Goal: Information Seeking & Learning: Learn about a topic

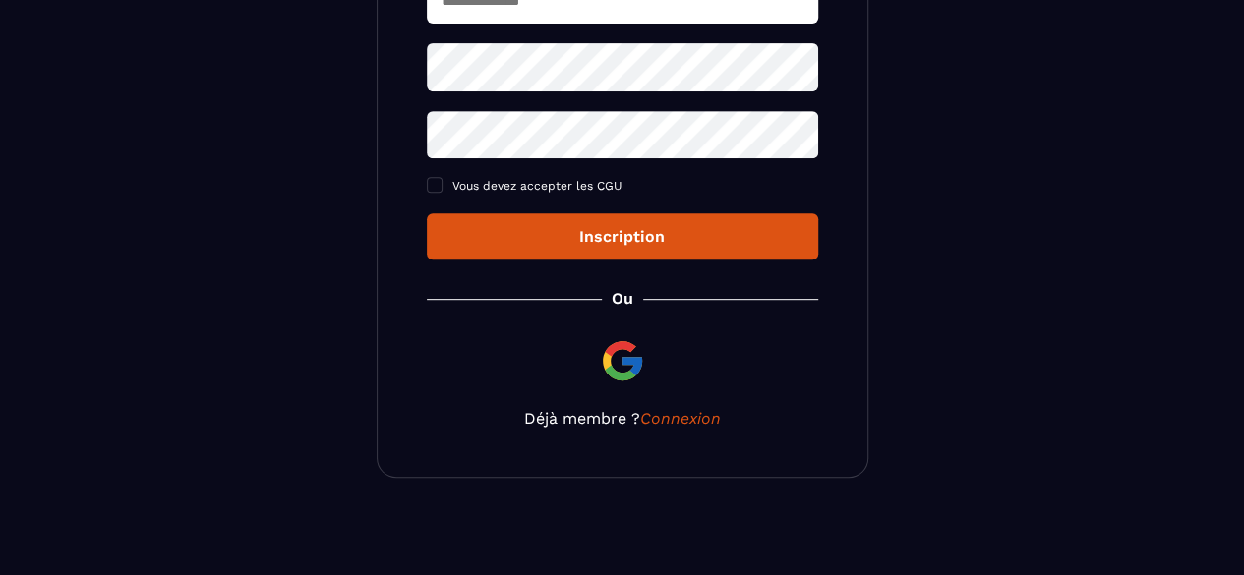
scroll to position [376, 0]
click at [668, 415] on link "Connexion" at bounding box center [680, 418] width 81 height 19
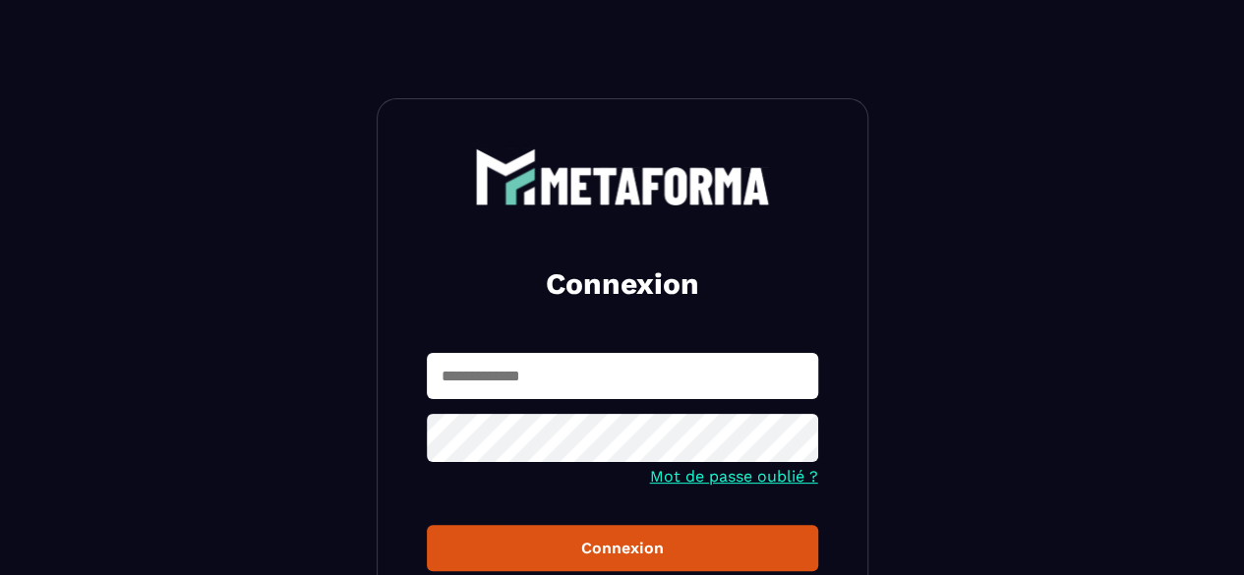
click at [576, 385] on input "text" at bounding box center [622, 376] width 391 height 46
type input "*"
click at [427, 525] on button "Connexion" at bounding box center [622, 548] width 391 height 46
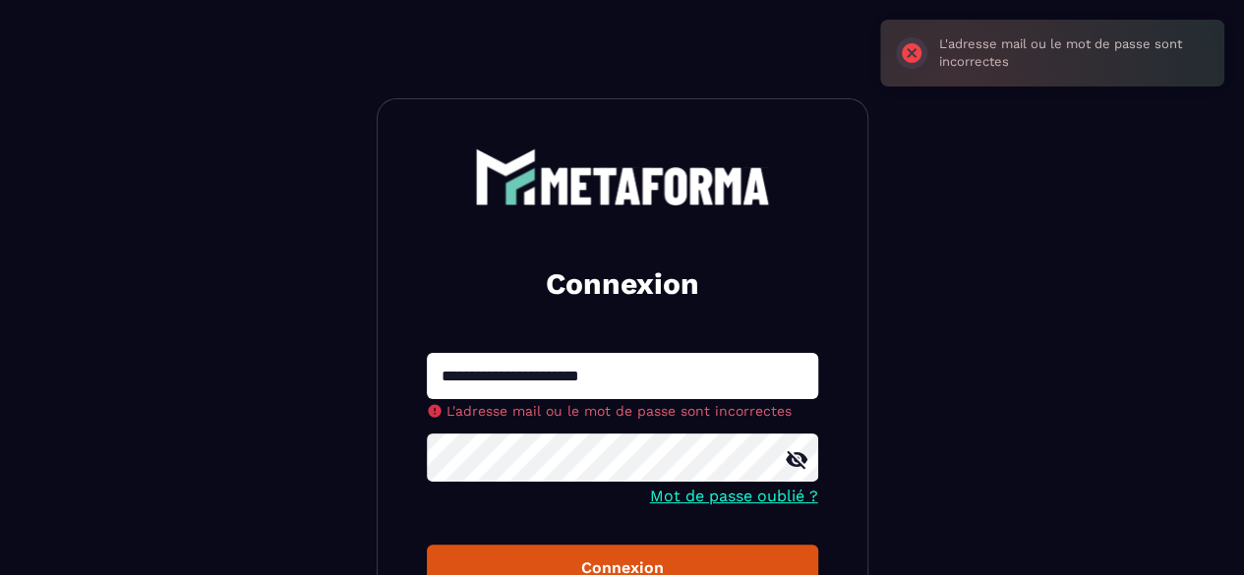
click at [660, 385] on input "**********" at bounding box center [622, 376] width 391 height 46
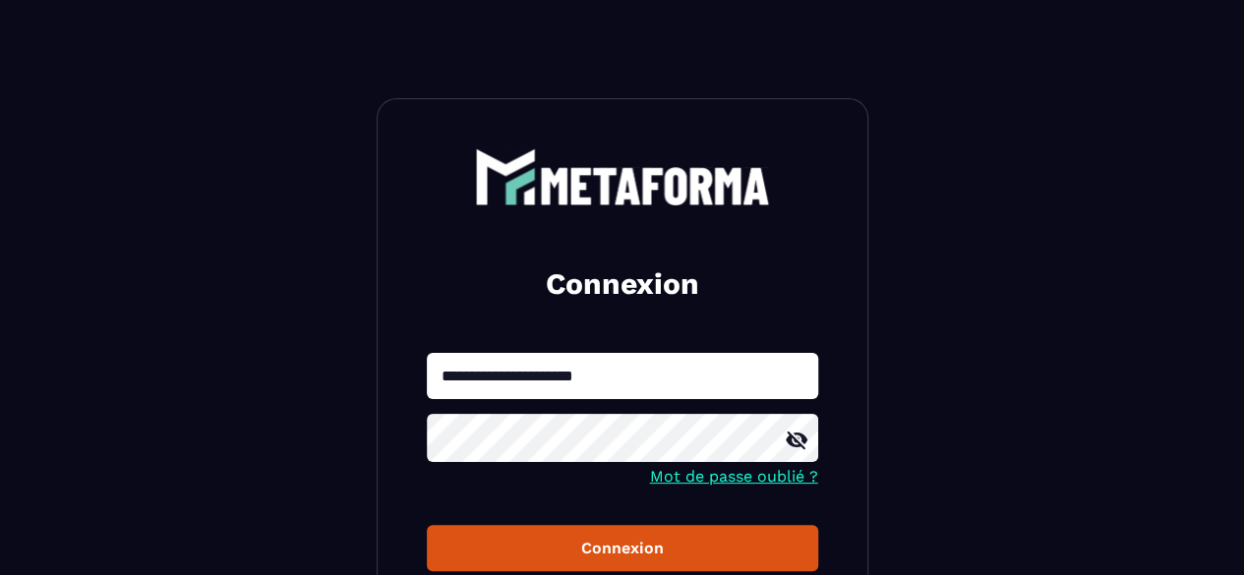
click at [642, 546] on div "Connexion" at bounding box center [623, 548] width 360 height 19
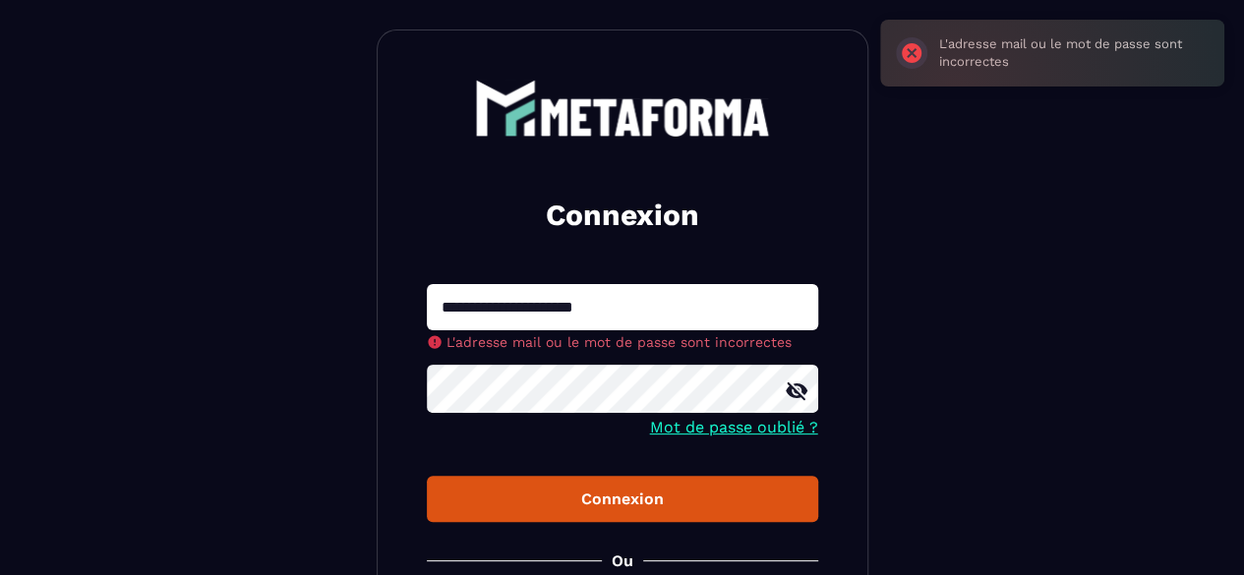
scroll to position [98, 0]
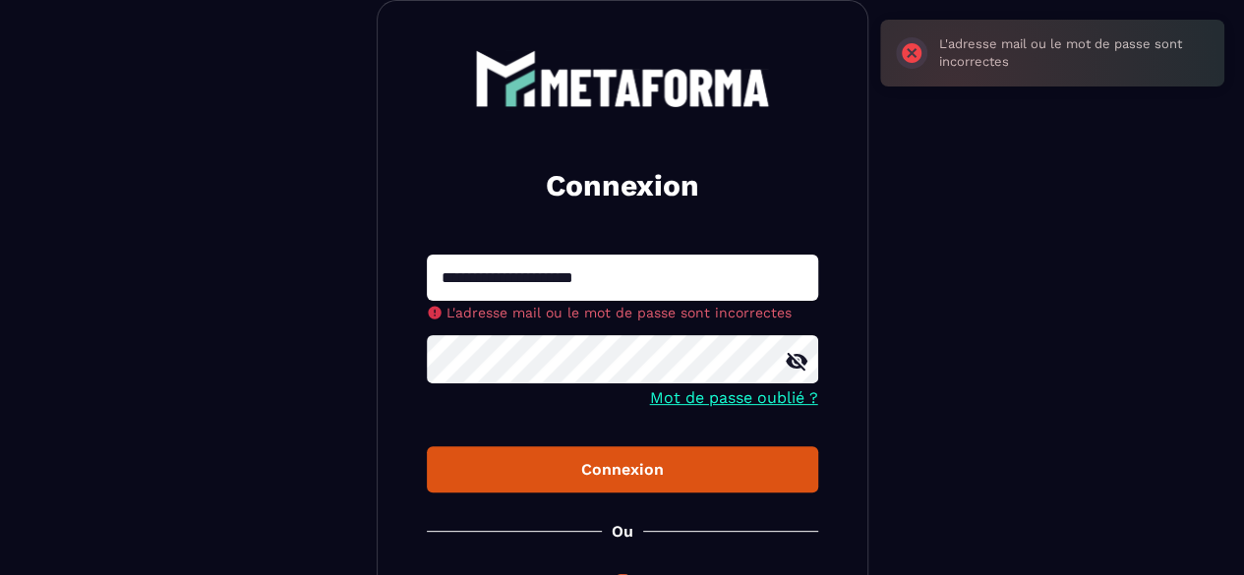
click at [803, 359] on icon at bounding box center [797, 362] width 22 height 18
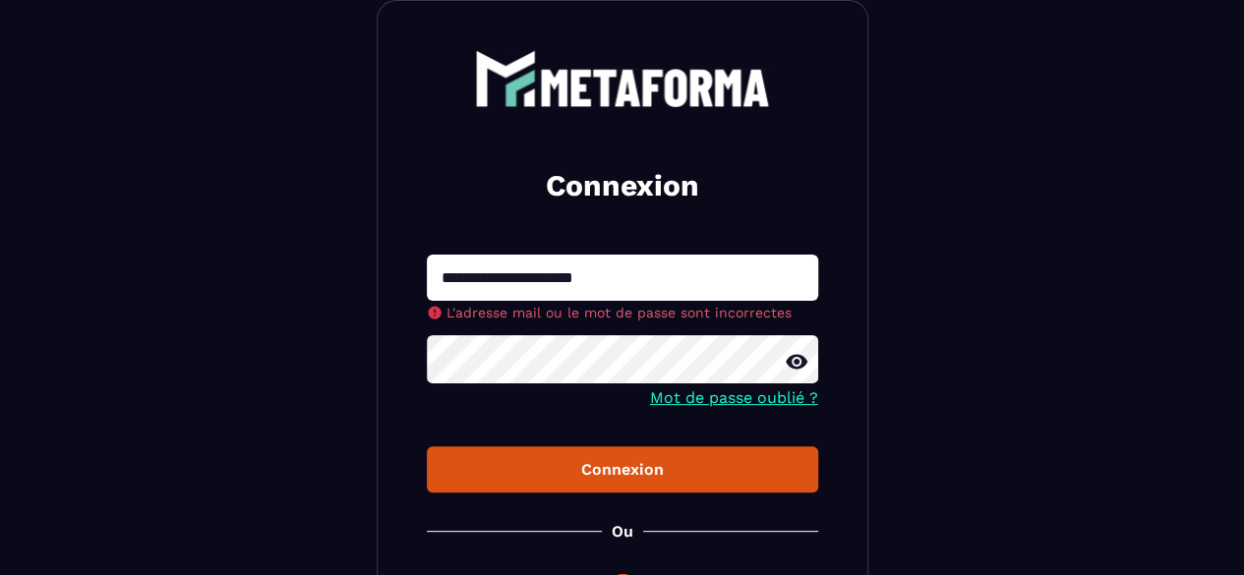
click at [427, 447] on button "Connexion" at bounding box center [622, 470] width 391 height 46
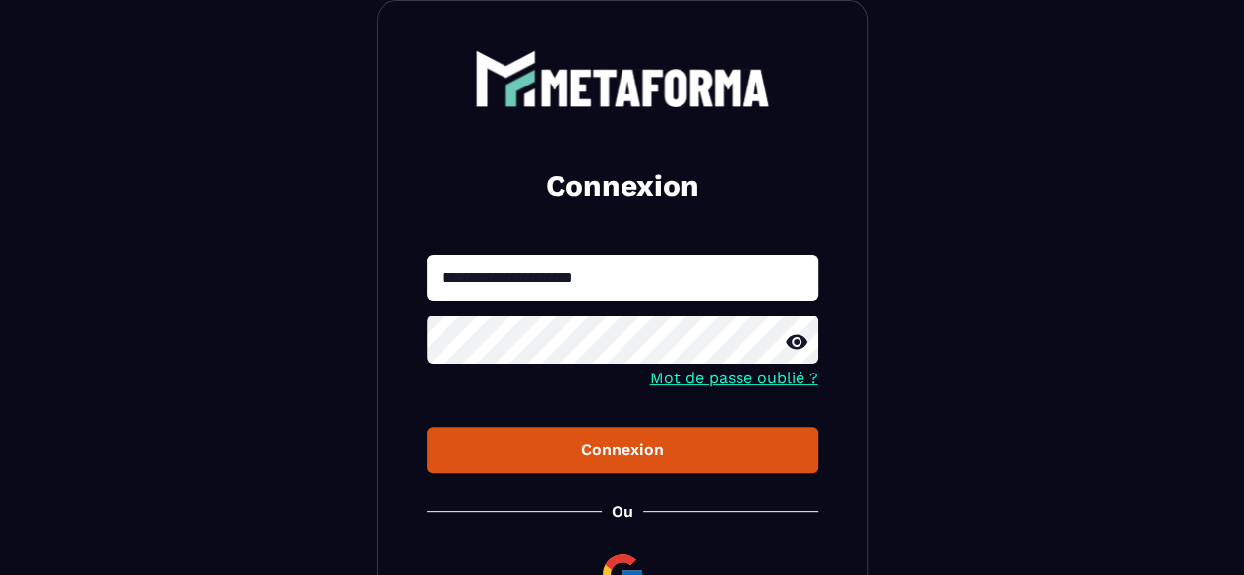
drag, startPoint x: 631, startPoint y: 277, endPoint x: 439, endPoint y: 269, distance: 193.0
click at [439, 269] on input "**********" at bounding box center [622, 278] width 391 height 46
click at [668, 283] on input "**********" at bounding box center [622, 278] width 391 height 46
click at [548, 426] on form "**********" at bounding box center [622, 364] width 391 height 218
click at [565, 442] on div "Connexion" at bounding box center [623, 450] width 360 height 19
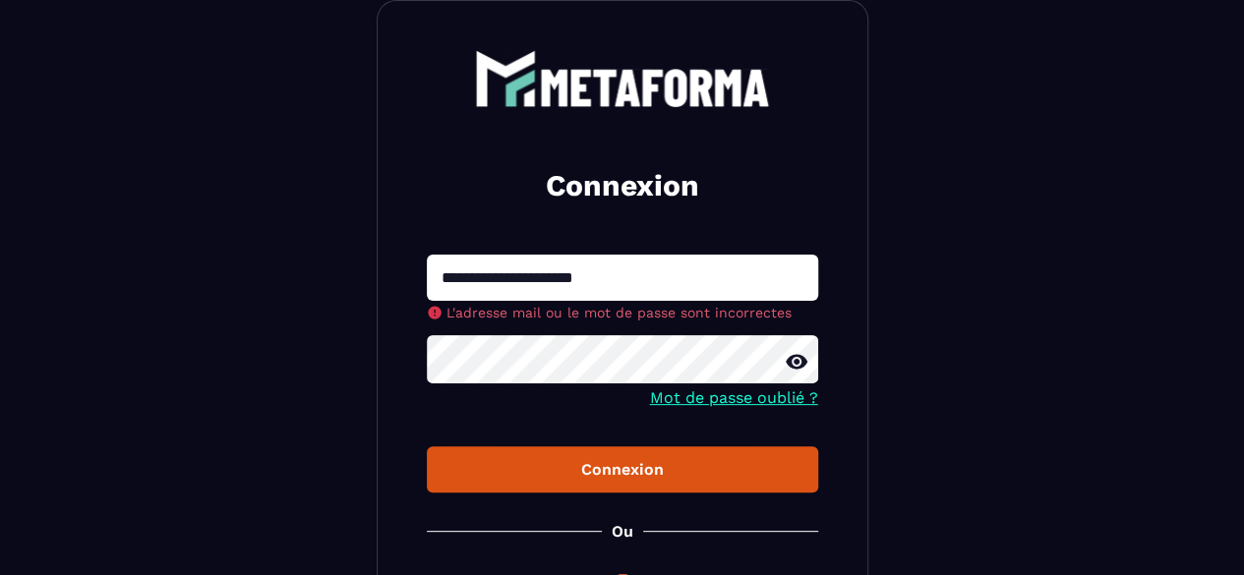
click at [487, 282] on input "**********" at bounding box center [622, 278] width 391 height 46
click at [427, 447] on button "Connexion" at bounding box center [622, 470] width 391 height 46
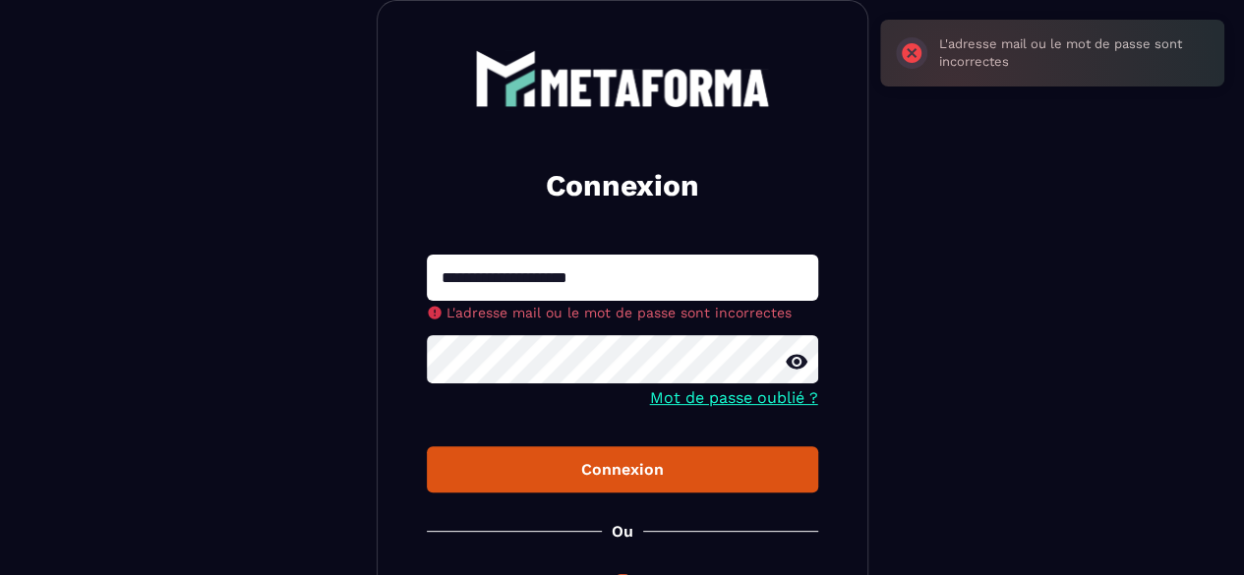
click at [496, 374] on form "**********" at bounding box center [622, 374] width 391 height 238
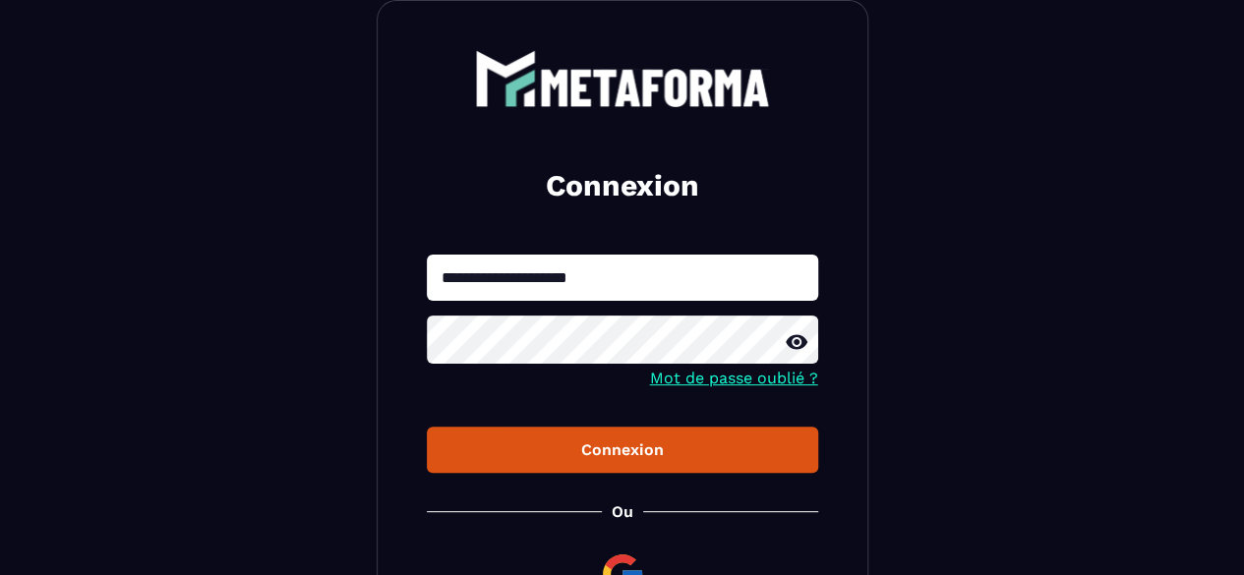
click at [678, 296] on input "**********" at bounding box center [622, 278] width 391 height 46
type input "**********"
click at [580, 445] on div "Connexion" at bounding box center [623, 450] width 360 height 19
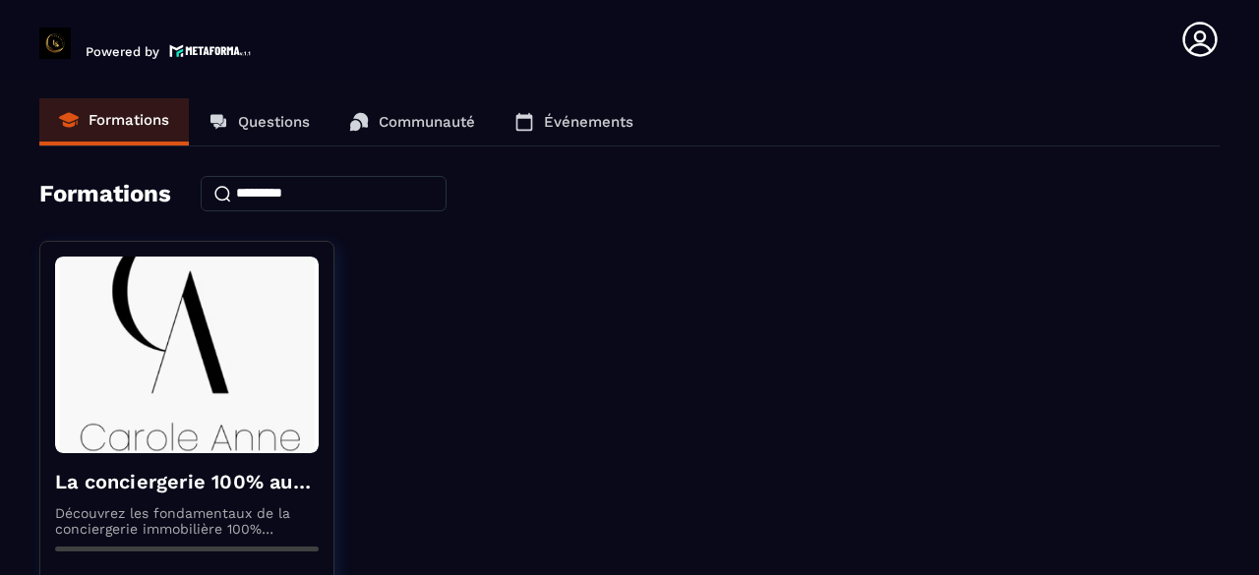
click at [244, 113] on p "Questions" at bounding box center [274, 122] width 72 height 18
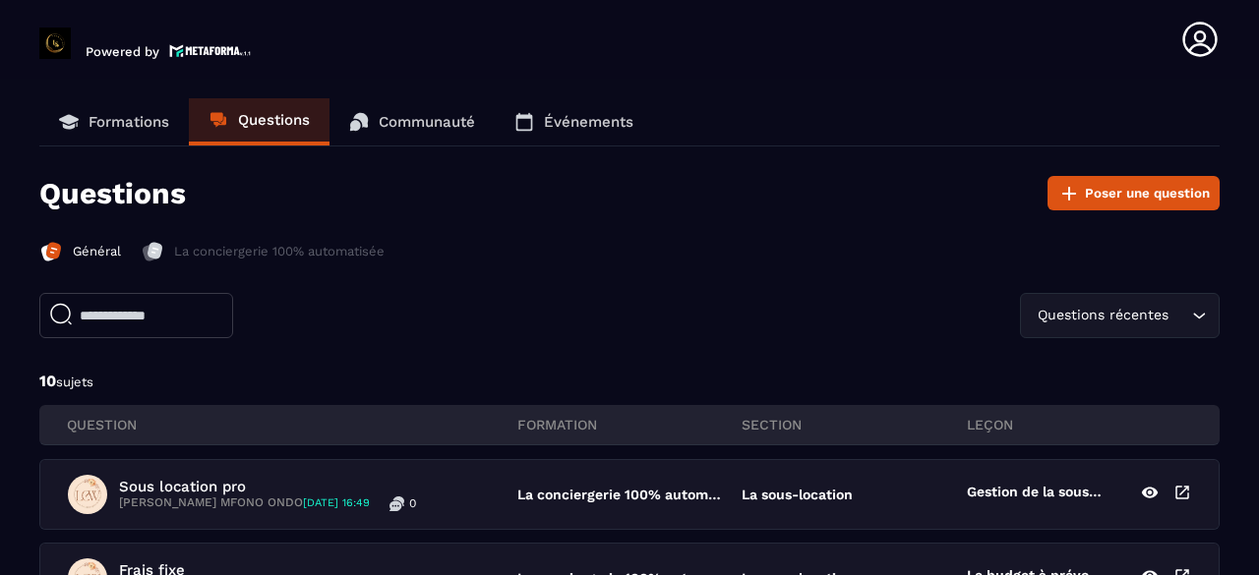
click at [69, 116] on icon at bounding box center [69, 120] width 20 height 10
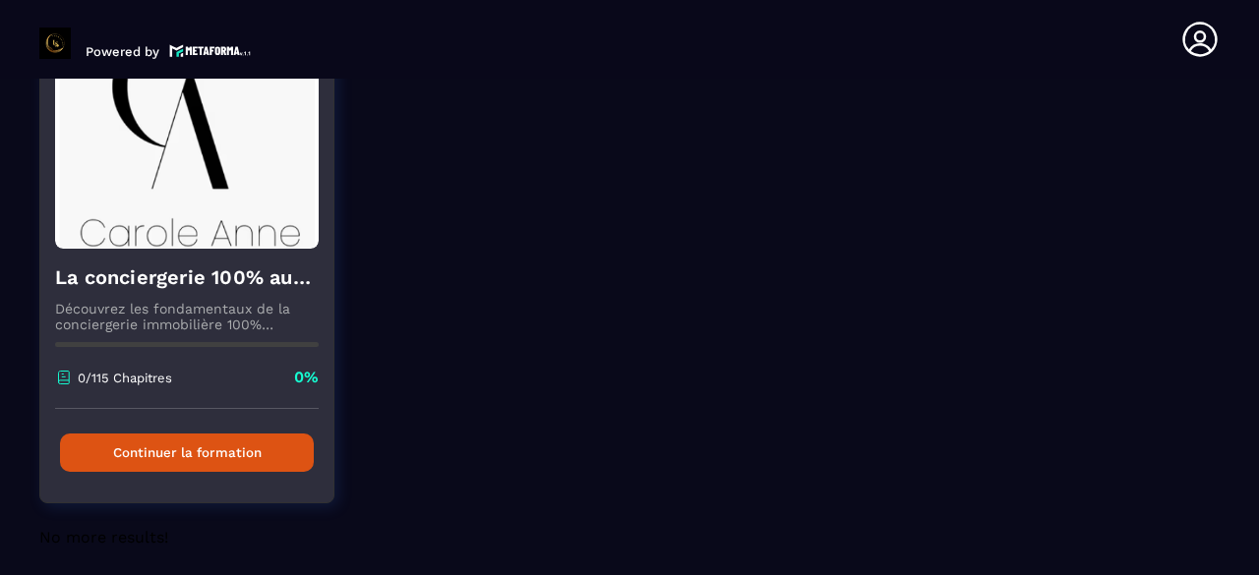
scroll to position [212, 0]
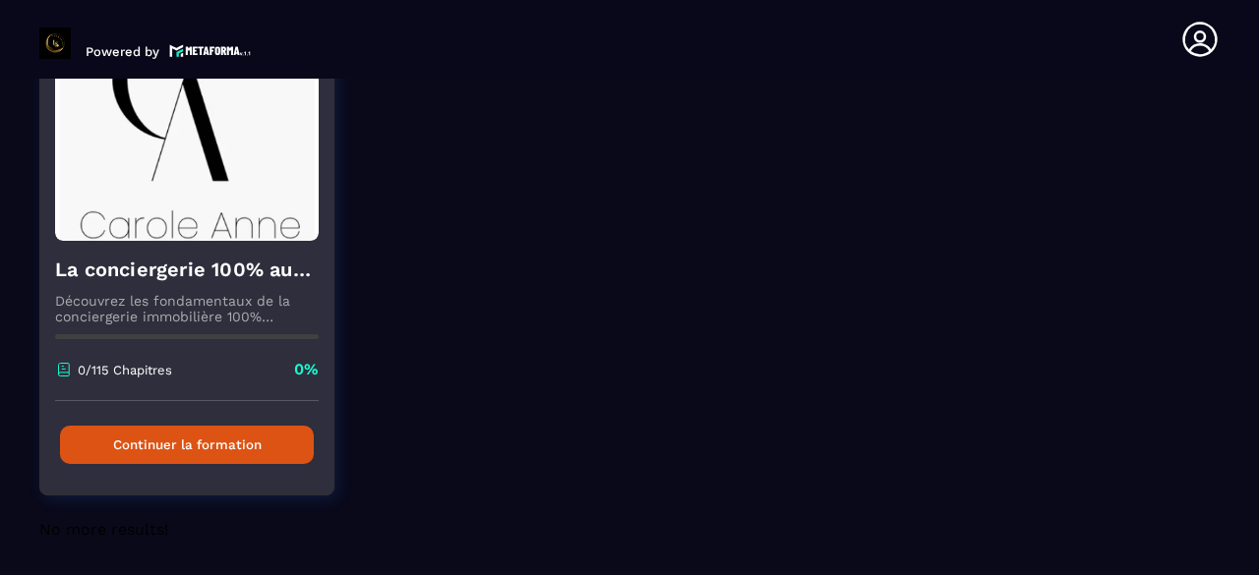
click at [216, 444] on button "Continuer la formation" at bounding box center [187, 445] width 254 height 38
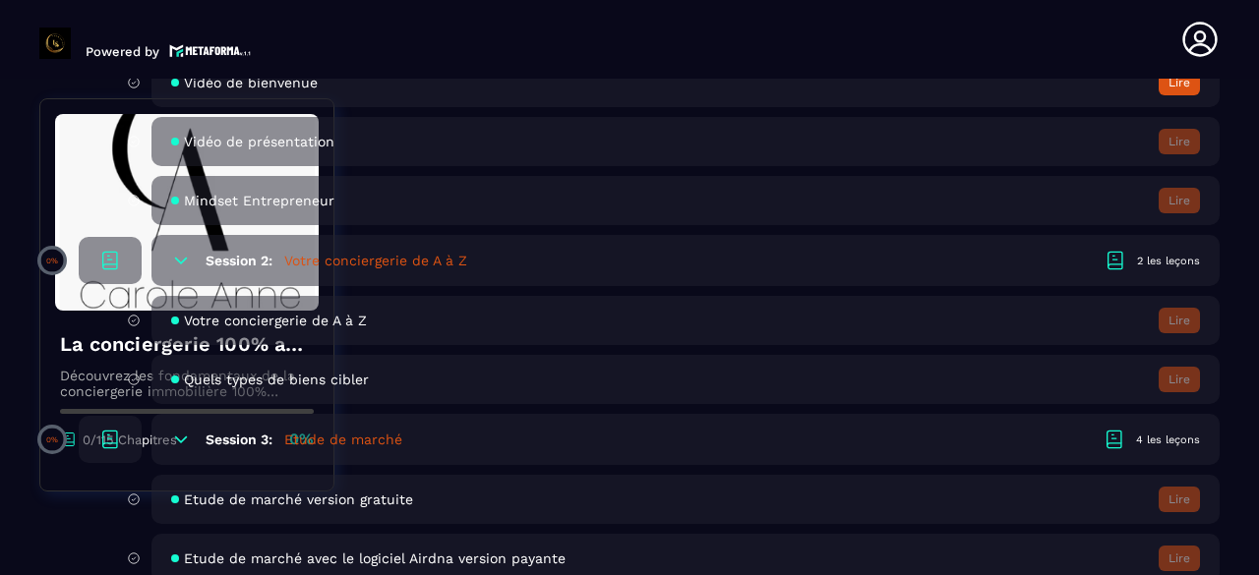
scroll to position [689, 0]
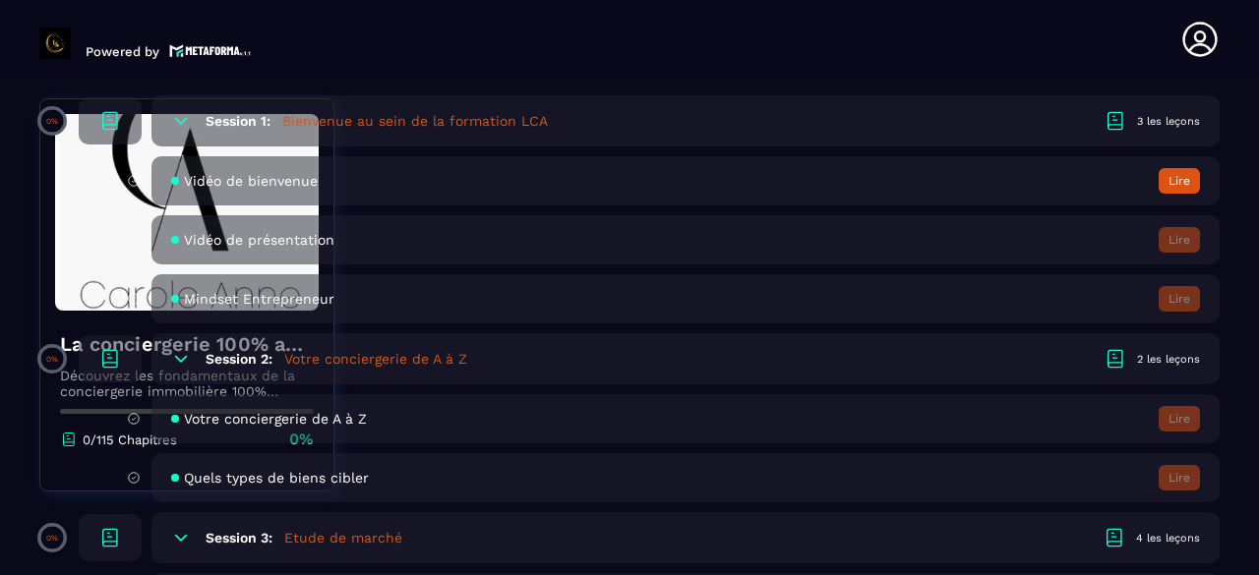
click at [234, 180] on span "Vidéo de bienvenue" at bounding box center [251, 181] width 134 height 16
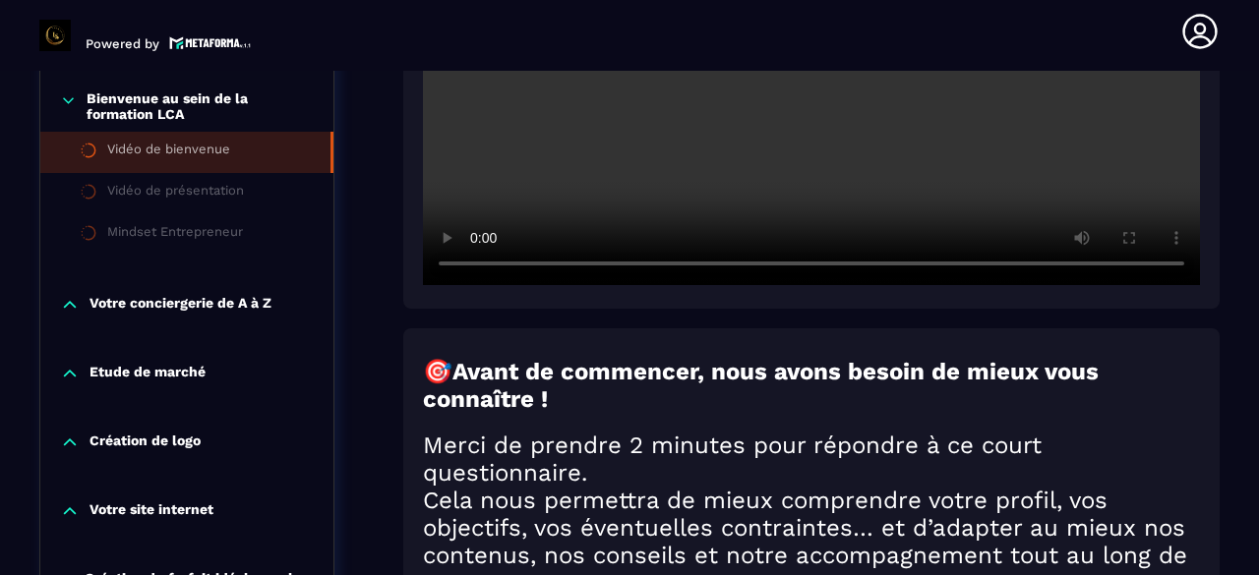
scroll to position [695, 0]
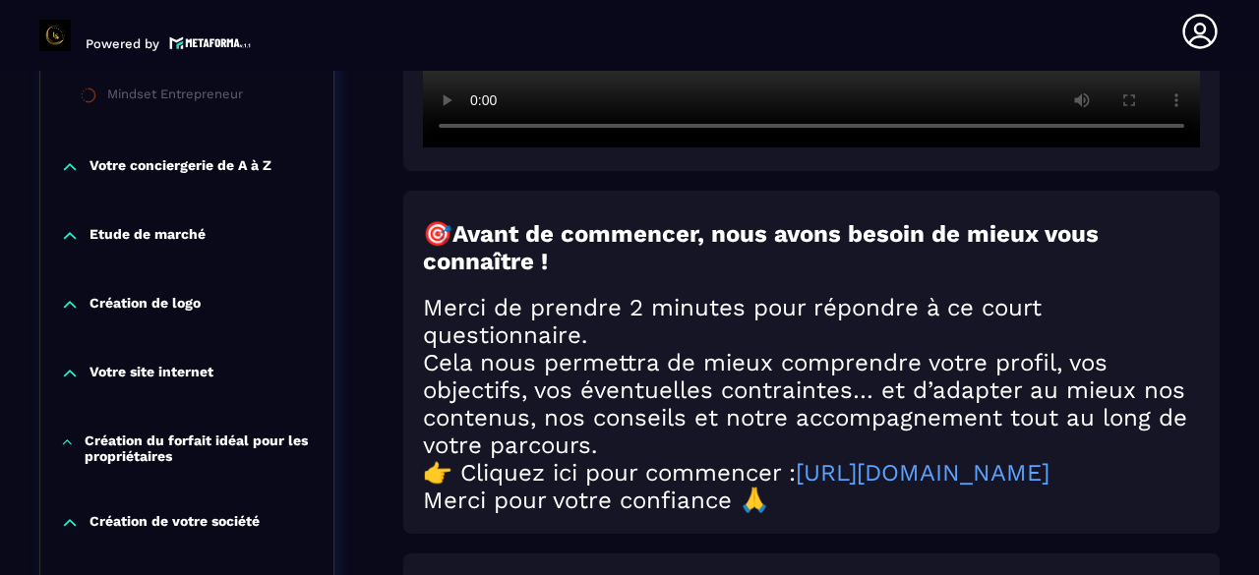
click at [75, 229] on icon at bounding box center [70, 236] width 20 height 20
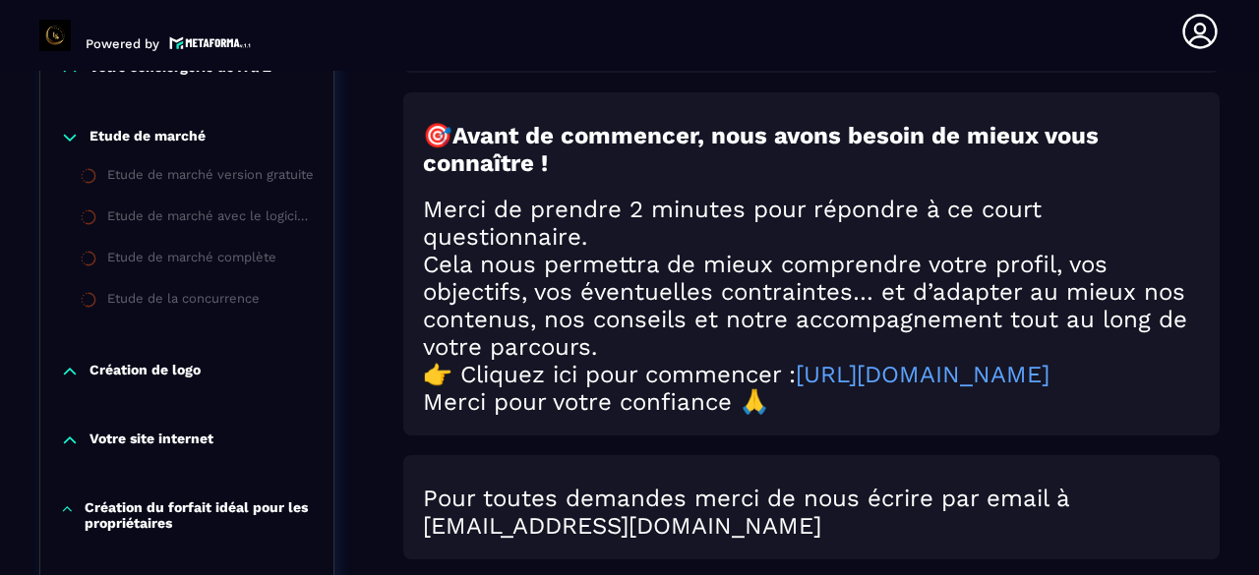
scroll to position [892, 0]
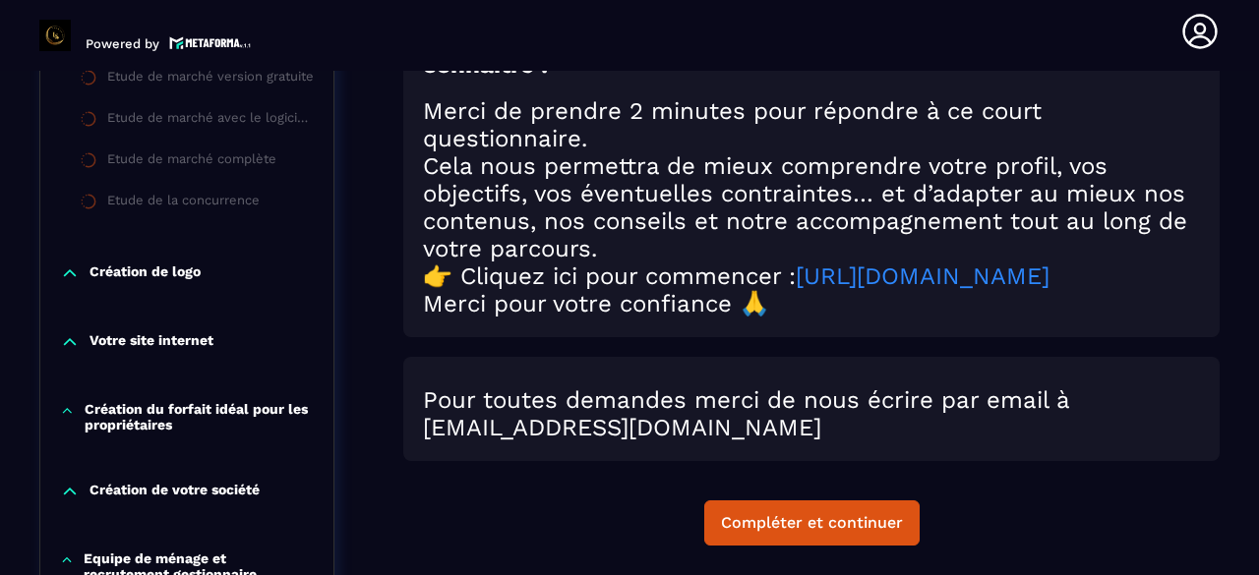
click at [796, 290] on link "https://form.typeform.com/to/SGR8mLz6" at bounding box center [923, 277] width 254 height 28
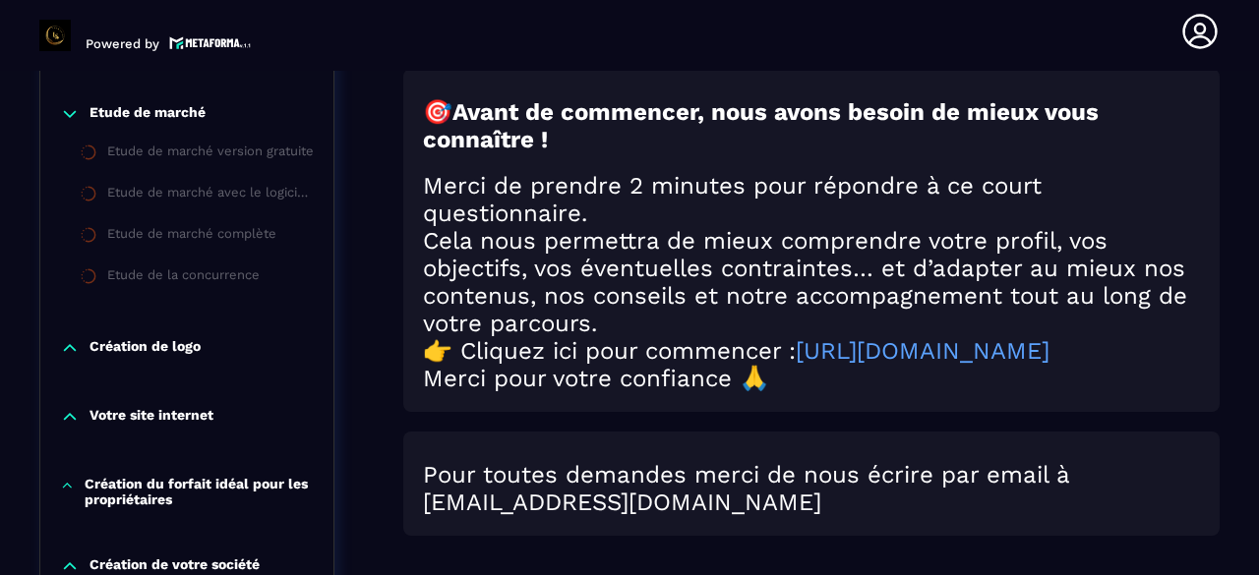
scroll to position [787, 0]
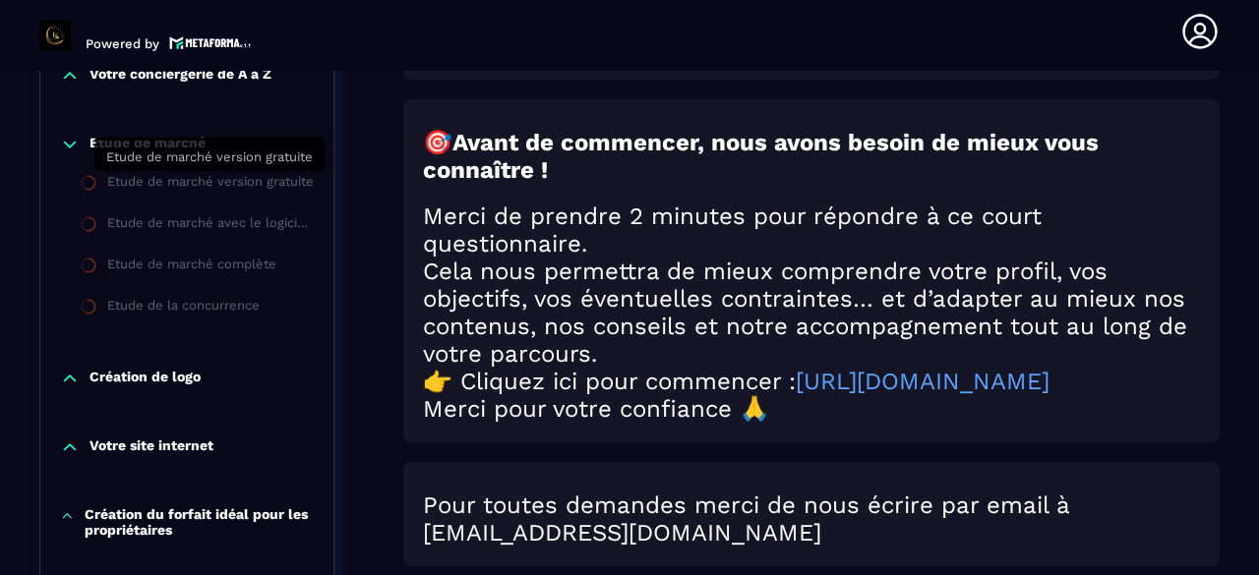
click at [233, 184] on div "Etude de marché version gratuite" at bounding box center [210, 185] width 207 height 22
click at [183, 187] on div "Etude de marché version gratuite" at bounding box center [210, 185] width 207 height 22
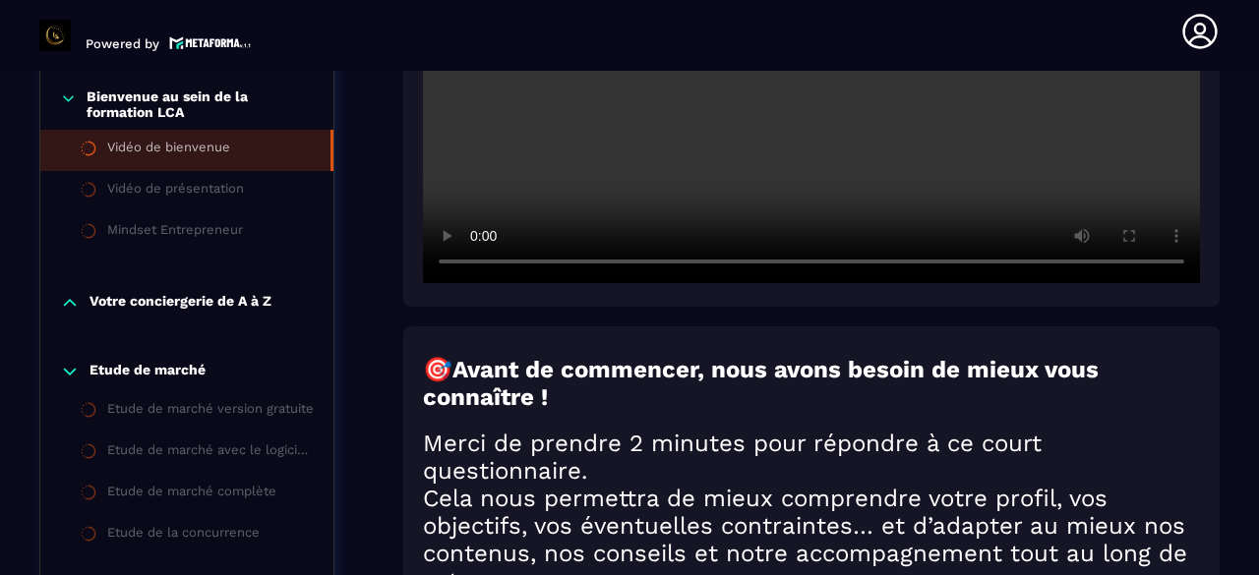
scroll to position [590, 0]
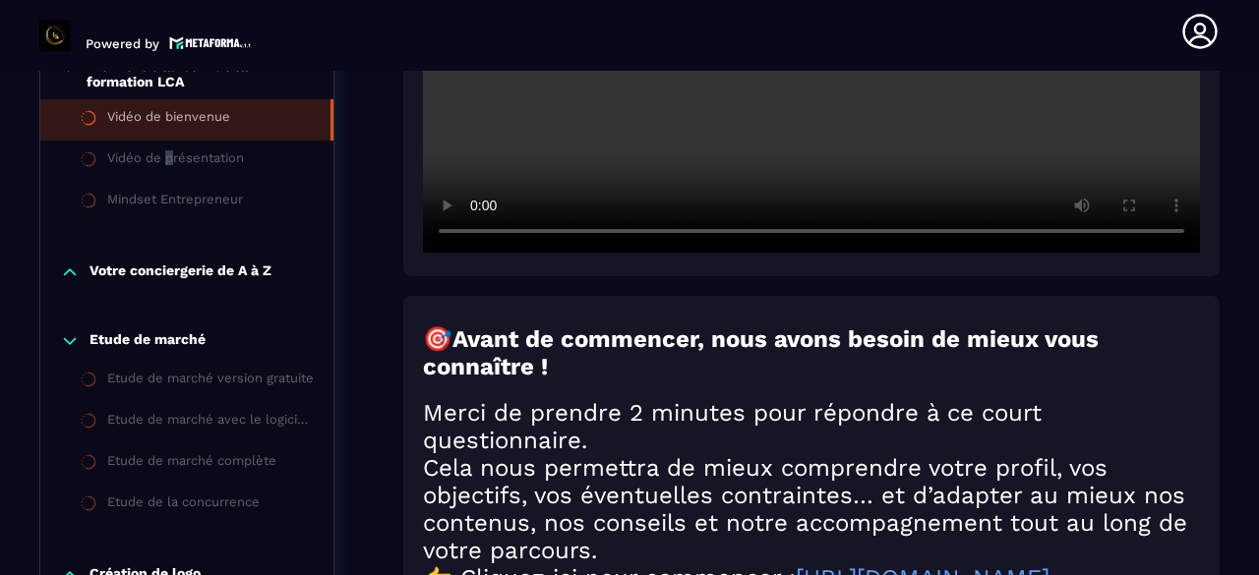
click at [169, 162] on div "Vidéo de présentation" at bounding box center [175, 161] width 137 height 22
click at [152, 128] on div "Vidéo de bienvenue" at bounding box center [168, 120] width 123 height 22
click at [165, 121] on div "Vidéo de bienvenue" at bounding box center [168, 120] width 123 height 22
click at [173, 170] on div "Vidéo de présentation" at bounding box center [175, 161] width 137 height 22
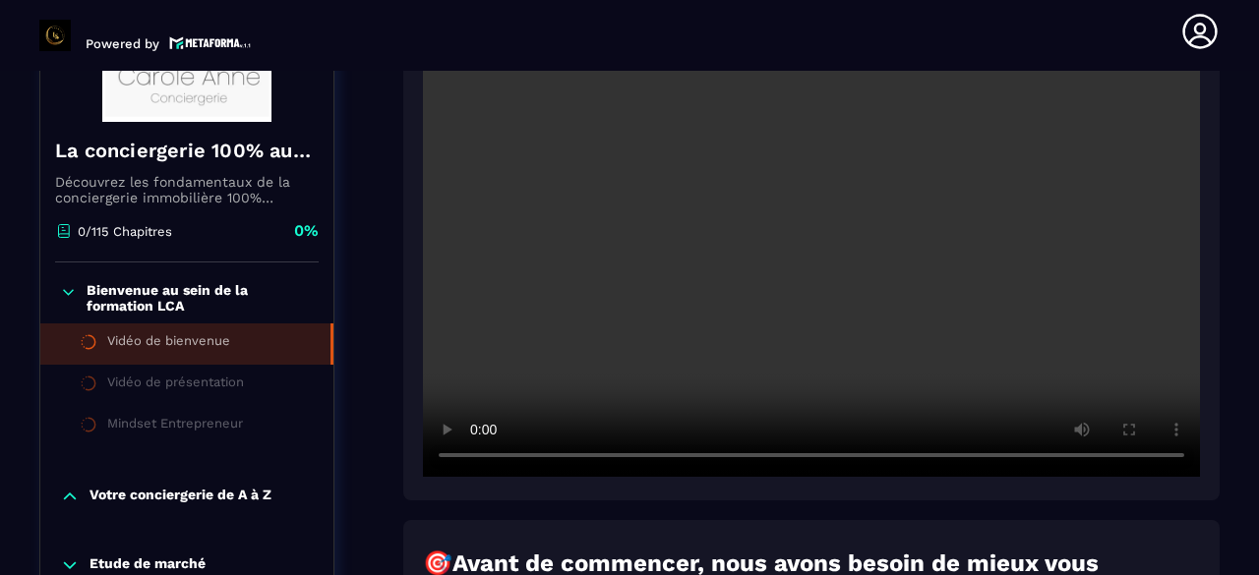
scroll to position [393, 0]
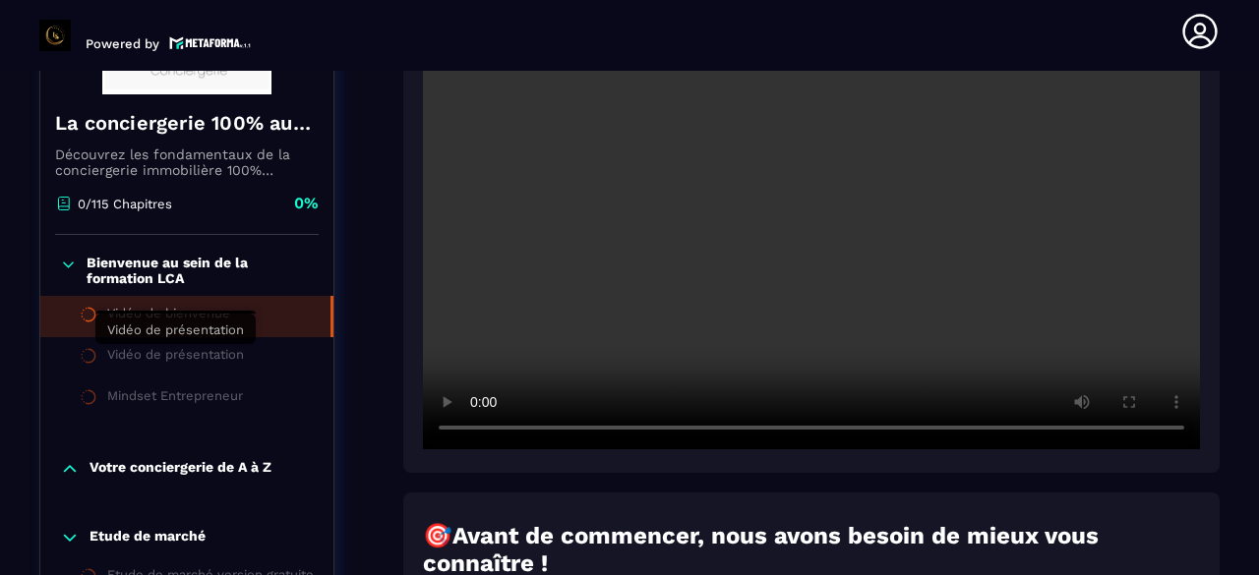
click at [144, 355] on div "Vidéo de présentation" at bounding box center [175, 358] width 137 height 22
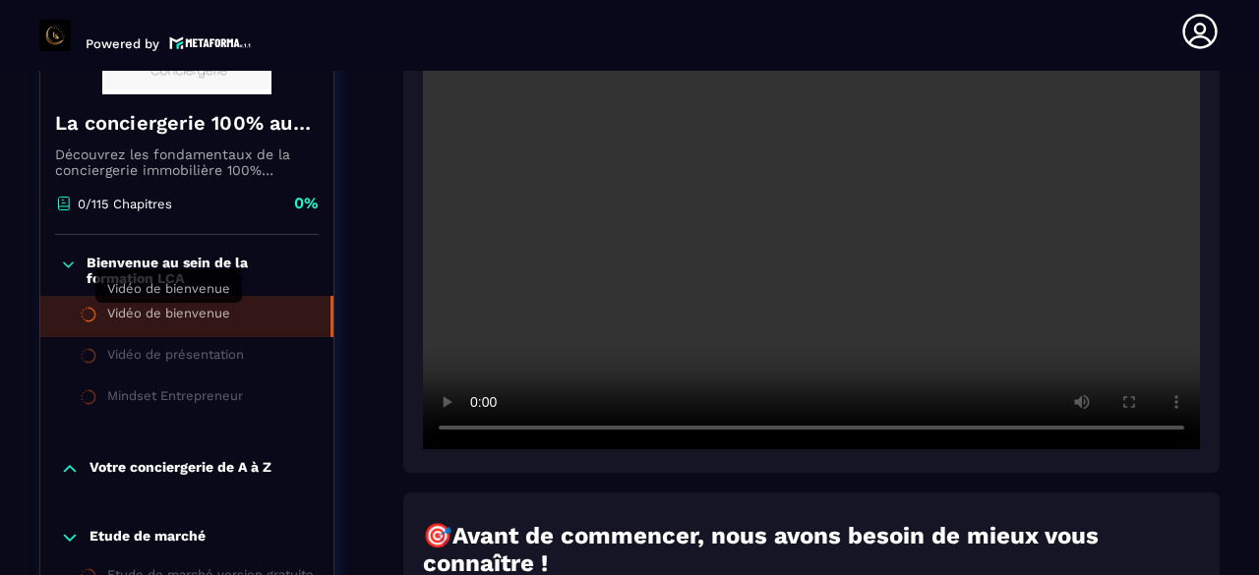
click at [209, 320] on div "Vidéo de bienvenue" at bounding box center [168, 317] width 123 height 22
click at [199, 343] on li "Vidéo de présentation" at bounding box center [186, 357] width 293 height 41
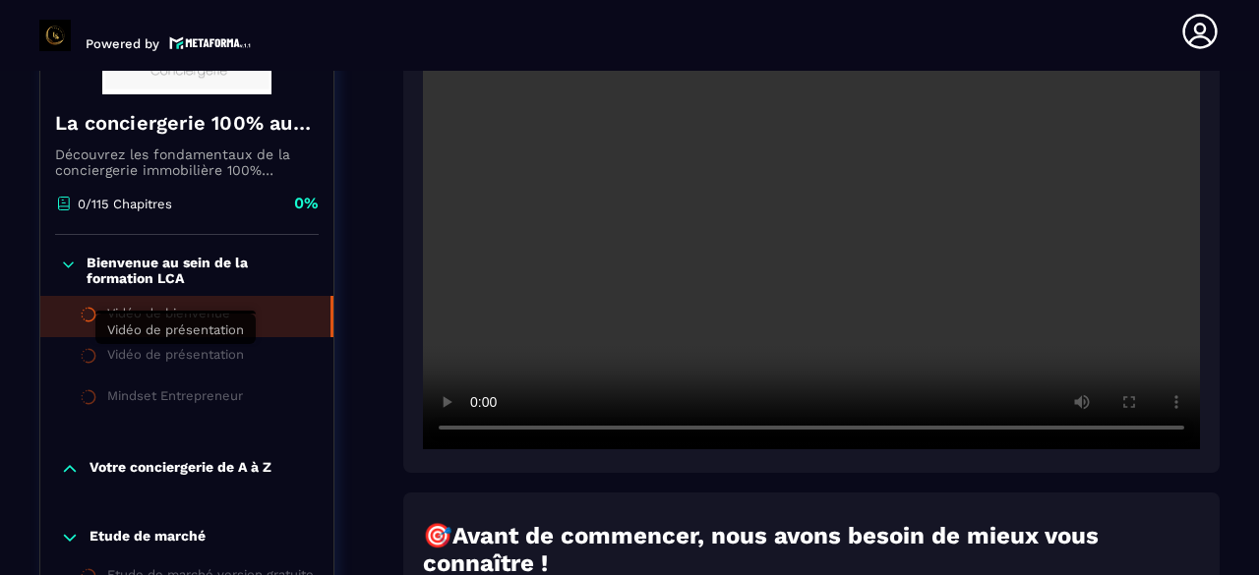
click at [189, 353] on div "Vidéo de présentation" at bounding box center [175, 358] width 137 height 22
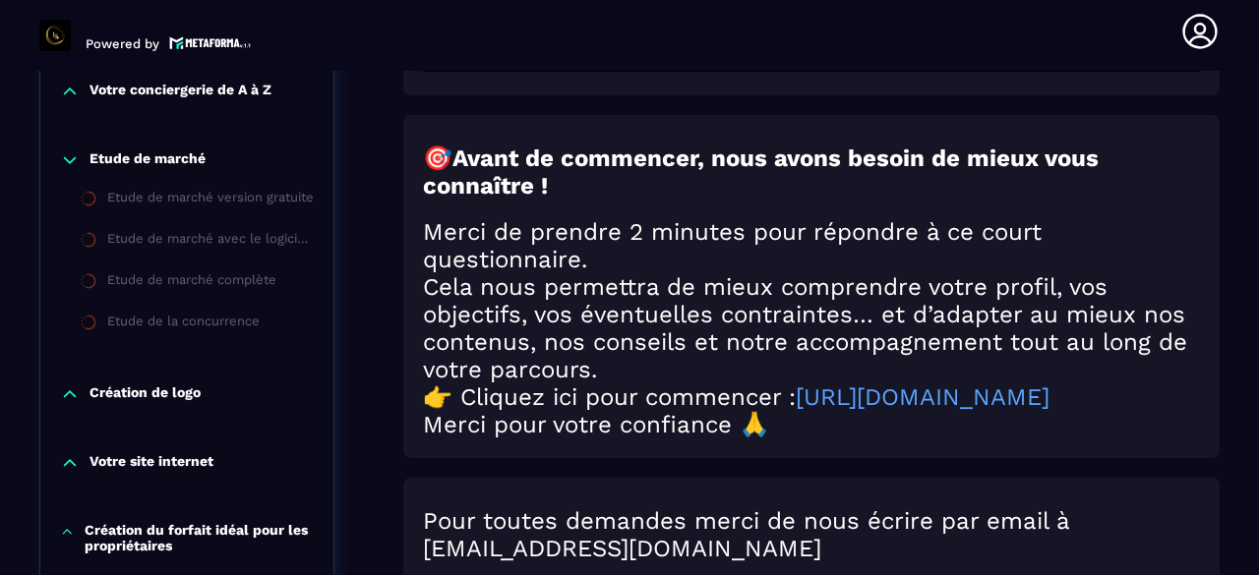
scroll to position [787, 0]
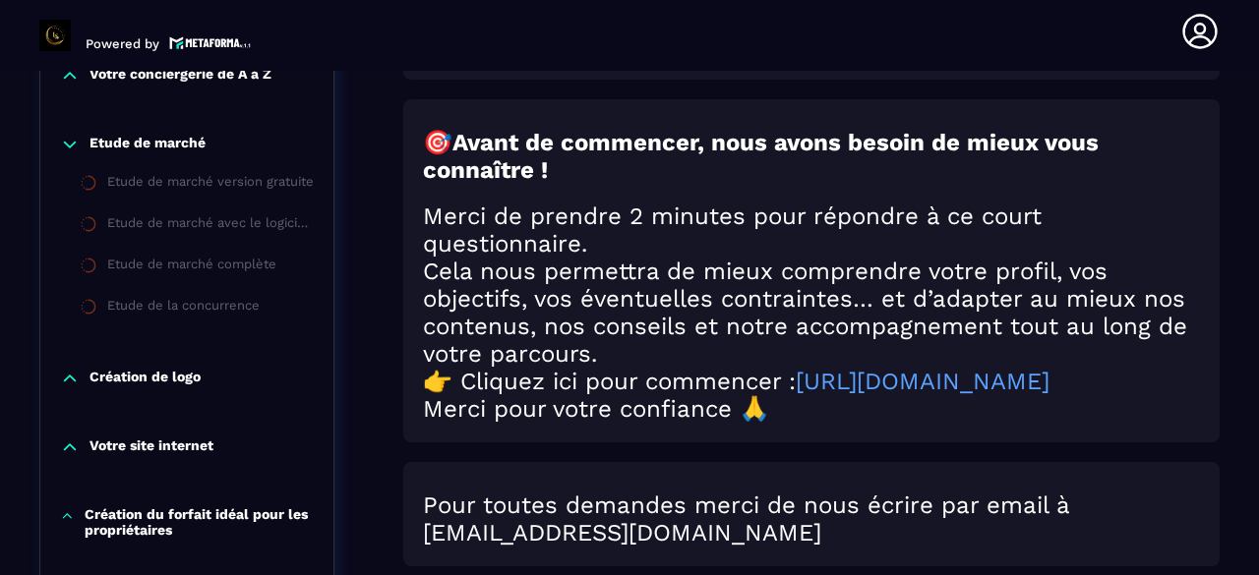
click at [184, 296] on li "Etude de la concurrence" at bounding box center [186, 308] width 293 height 41
click at [197, 194] on div "Etude de marché version gratuite" at bounding box center [210, 185] width 207 height 22
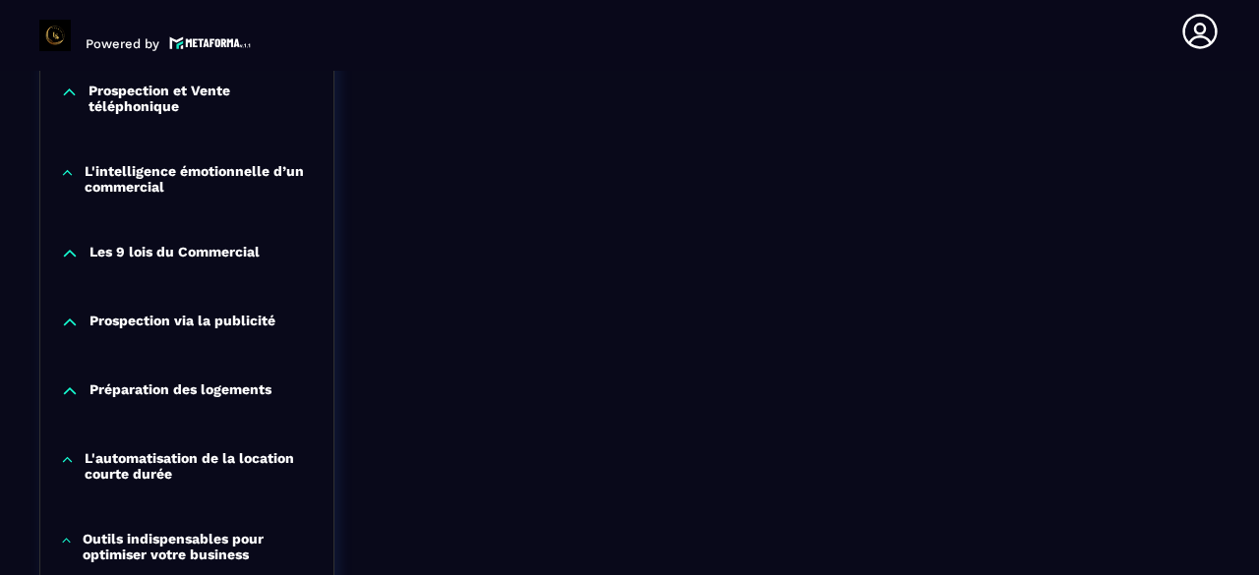
scroll to position [1574, 0]
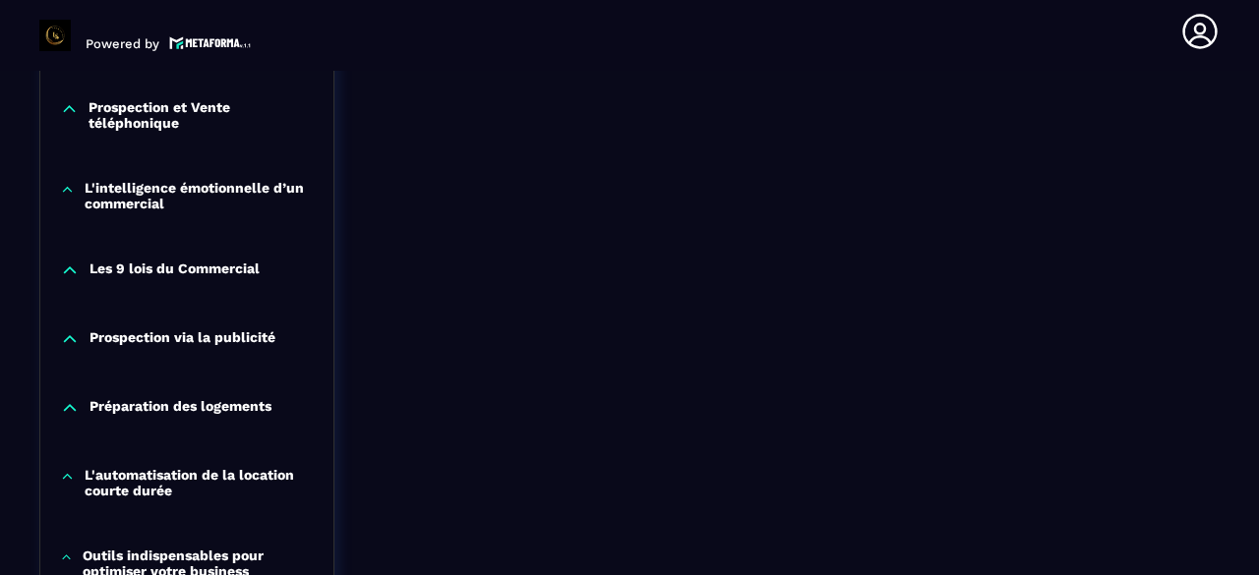
click at [206, 347] on p "Prospection via la publicité" at bounding box center [183, 340] width 186 height 20
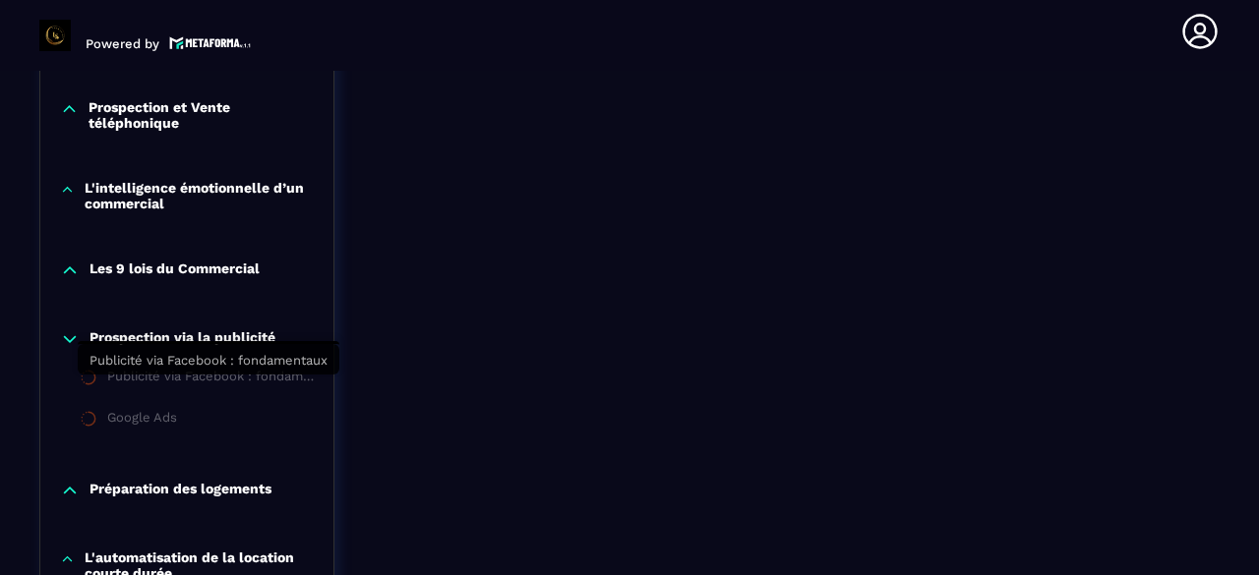
click at [185, 390] on div "Publicité via Facebook : fondamentaux" at bounding box center [210, 380] width 207 height 22
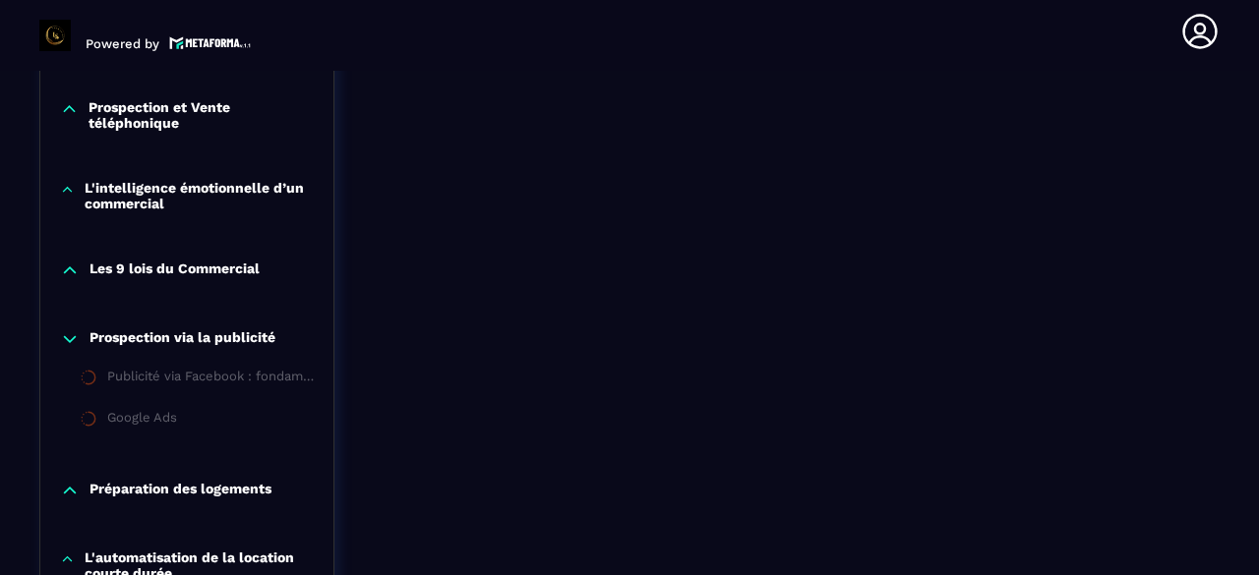
click at [146, 424] on div "Google Ads" at bounding box center [142, 421] width 70 height 22
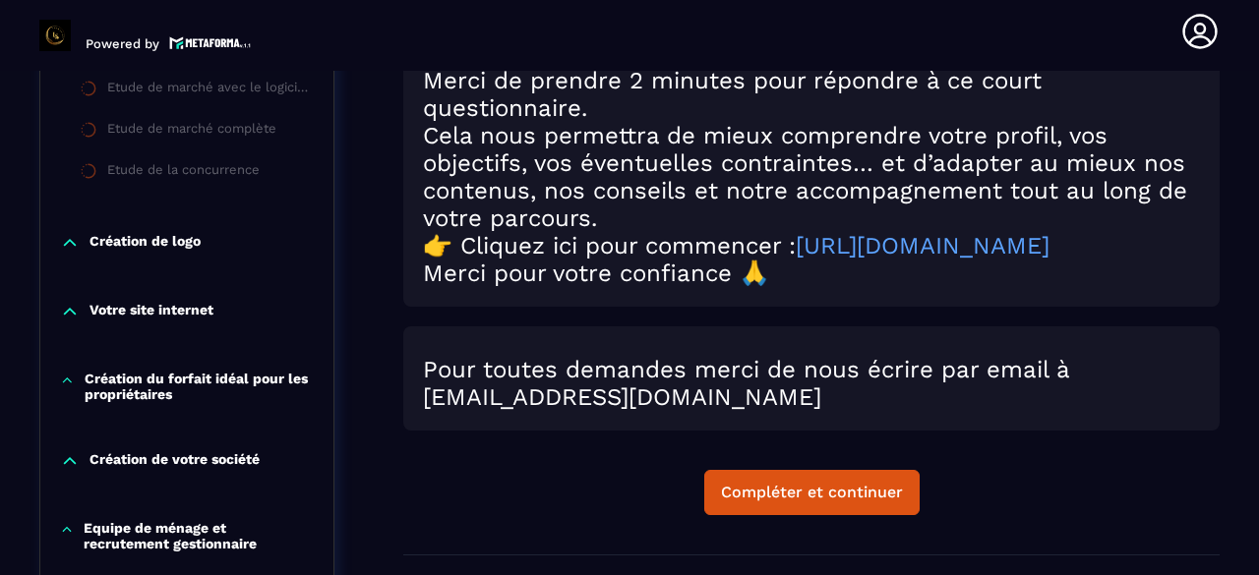
scroll to position [885, 0]
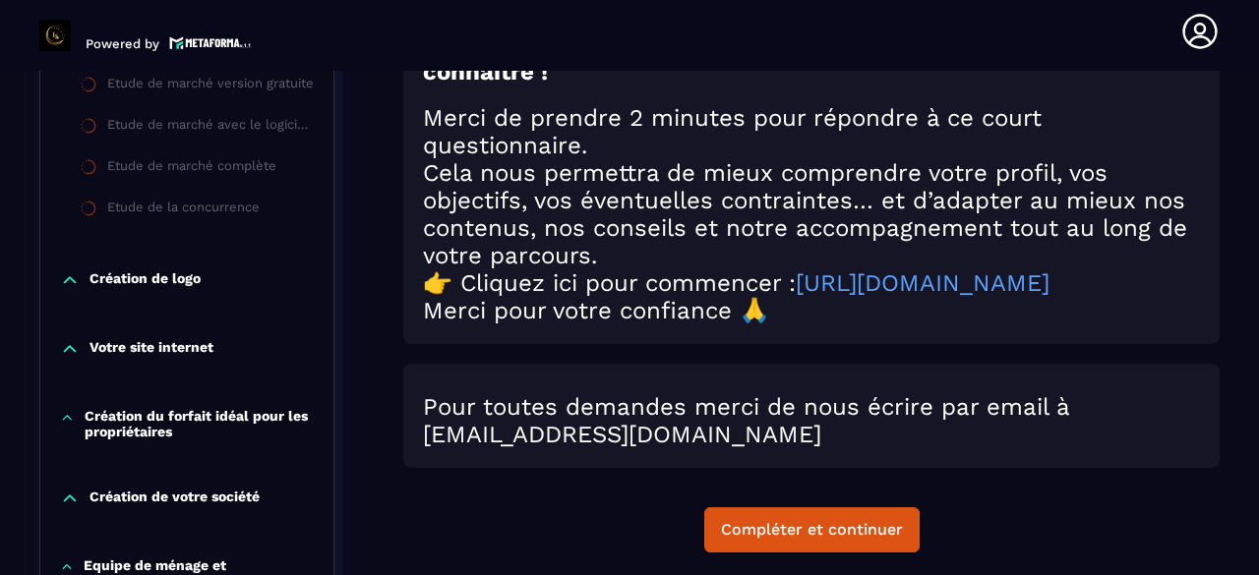
click at [166, 272] on p "Création de logo" at bounding box center [145, 280] width 111 height 20
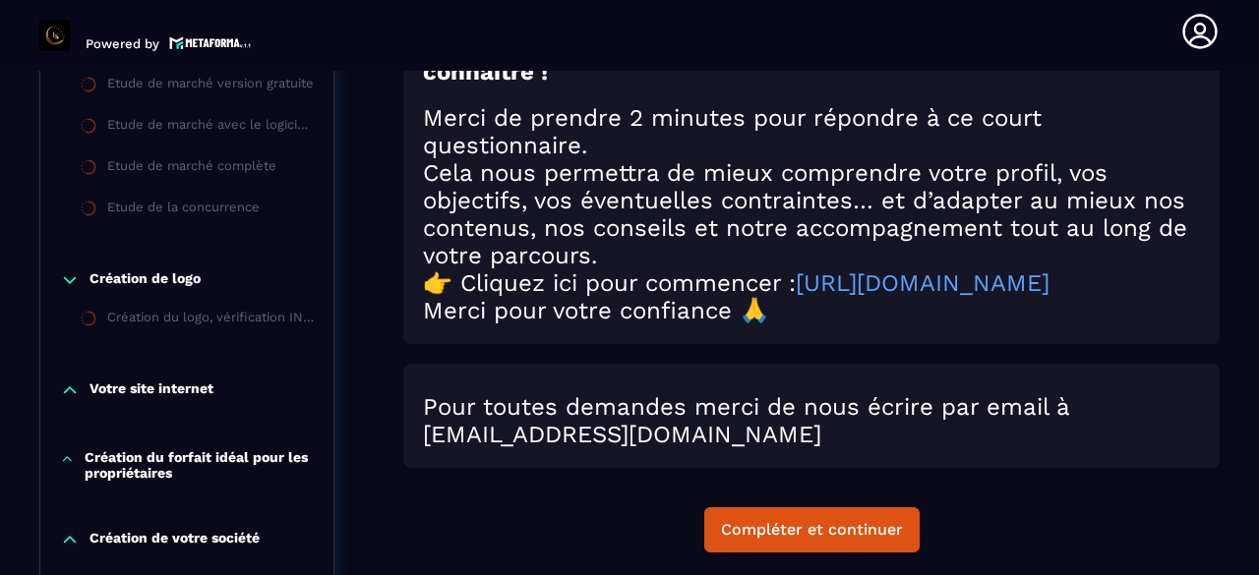
click at [171, 320] on div "Création du logo, vérification INPI" at bounding box center [210, 321] width 207 height 22
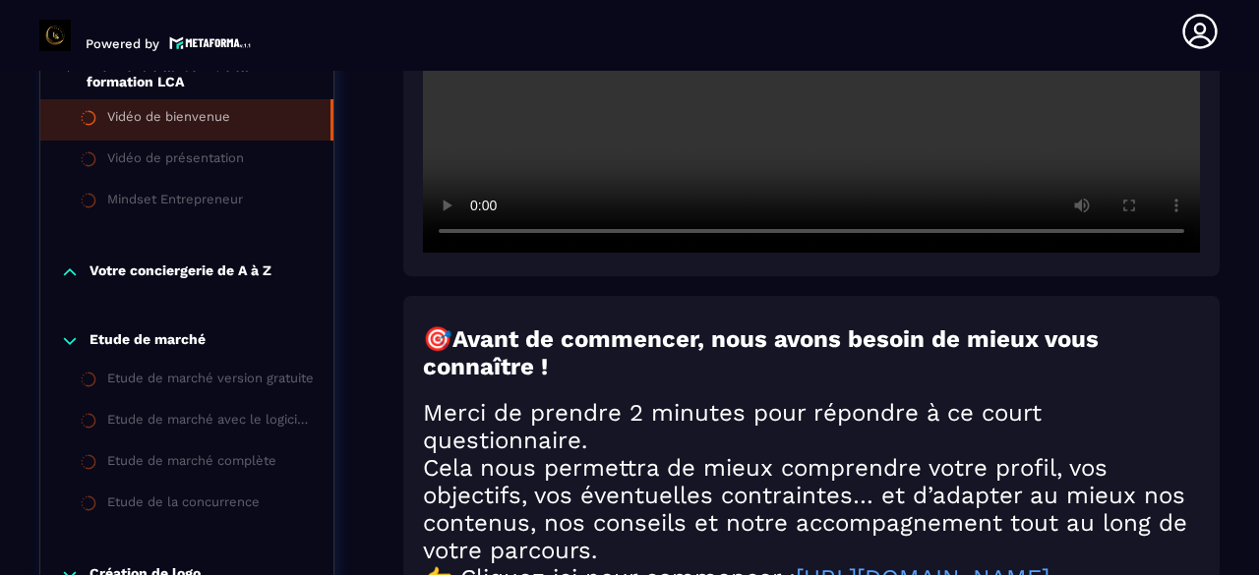
click at [172, 273] on p "Votre conciergerie de A à Z" at bounding box center [181, 273] width 182 height 20
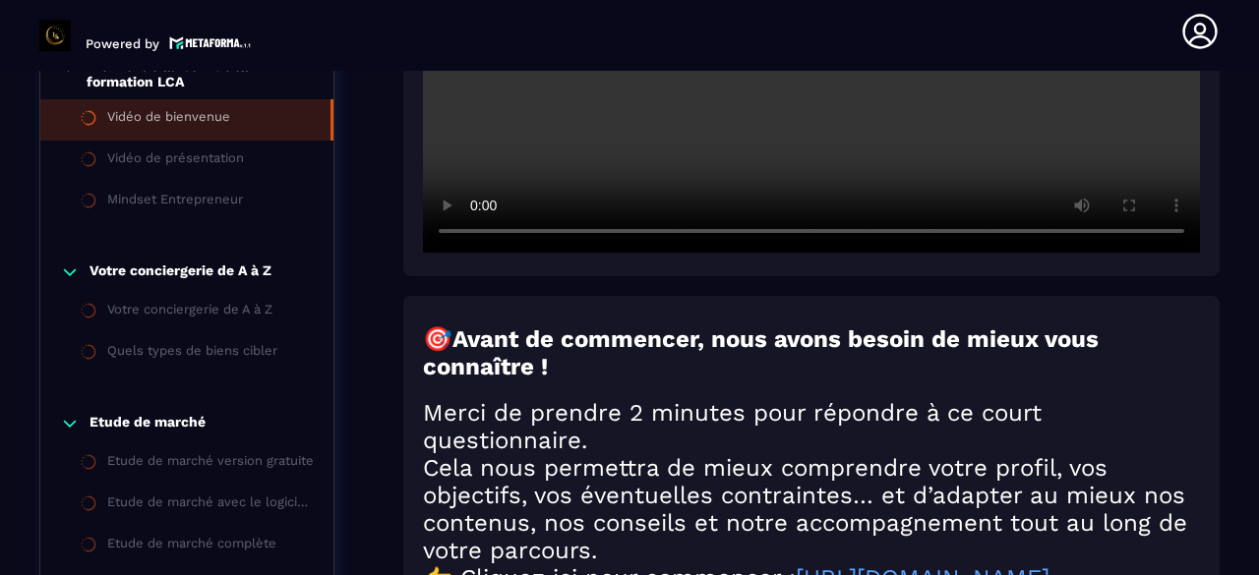
click at [194, 317] on div "Votre conciergerie de A à Z" at bounding box center [189, 313] width 165 height 22
click at [195, 349] on div "Quels types de biens cibler" at bounding box center [192, 354] width 170 height 22
click at [186, 169] on div "Vidéo de présentation" at bounding box center [175, 161] width 137 height 22
click at [175, 207] on div "Mindset Entrepreneur" at bounding box center [175, 203] width 136 height 22
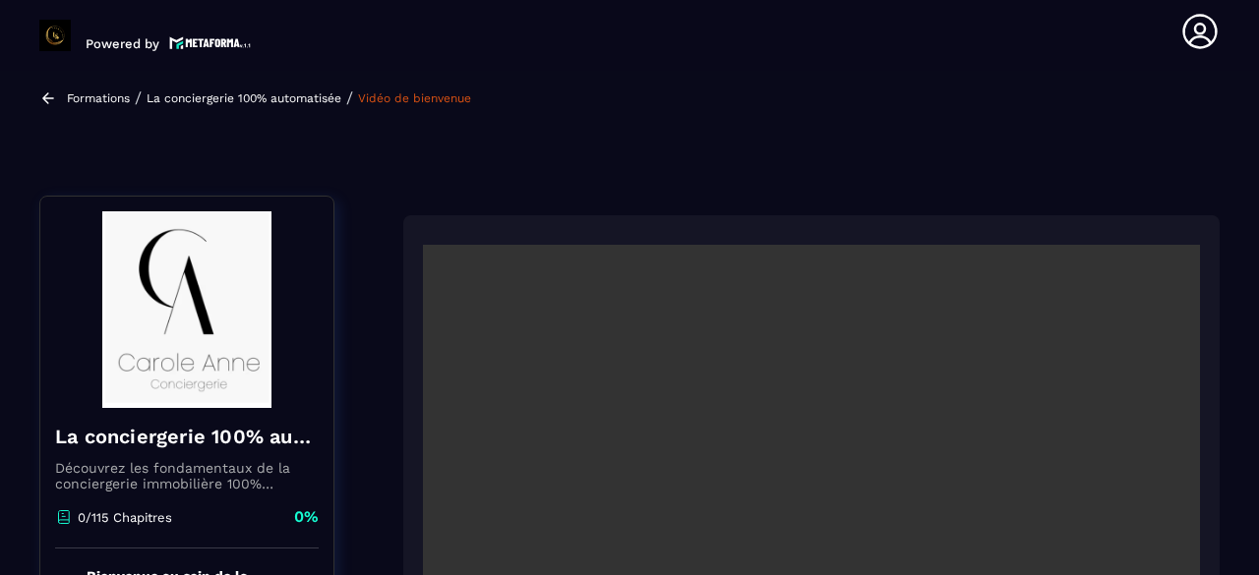
scroll to position [0, 0]
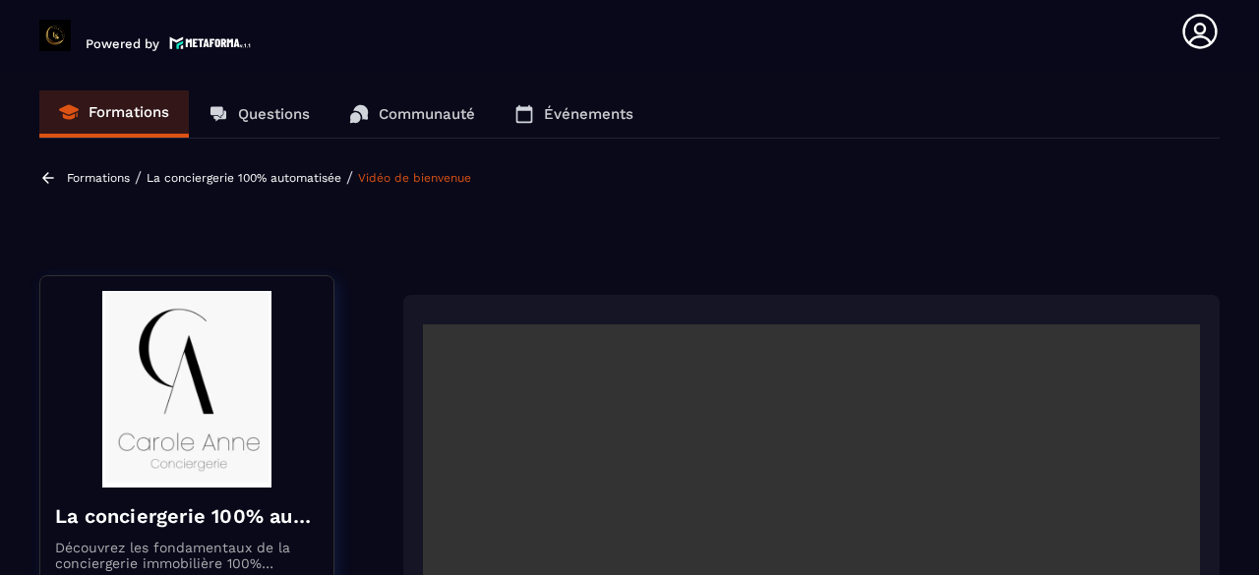
click at [295, 109] on p "Questions" at bounding box center [274, 114] width 72 height 18
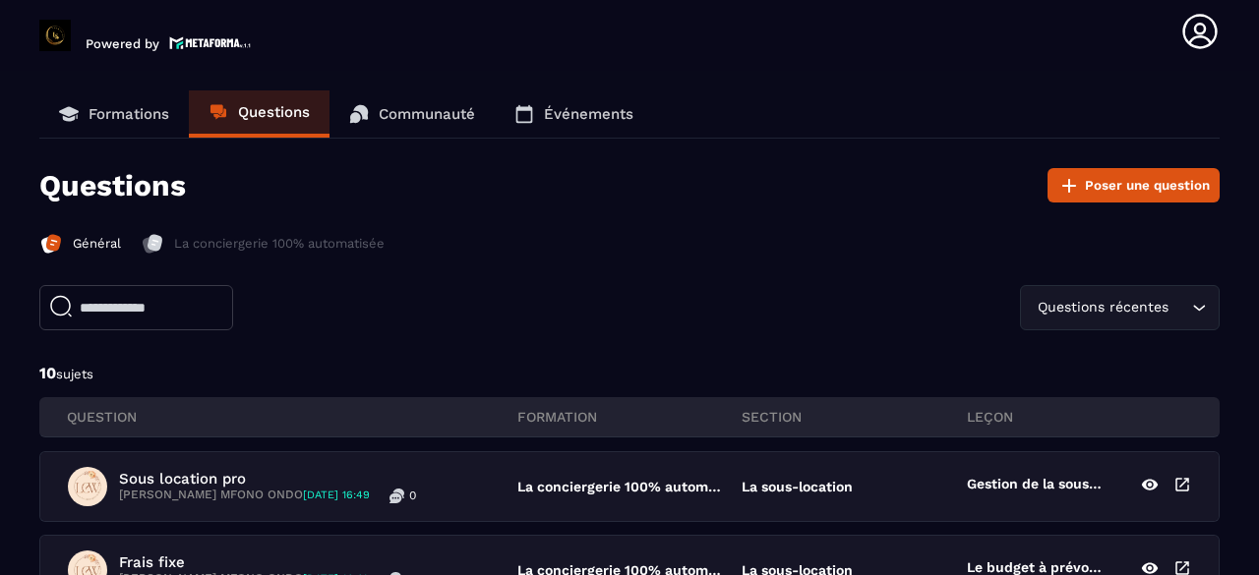
click at [428, 123] on link "Communauté" at bounding box center [412, 113] width 165 height 47
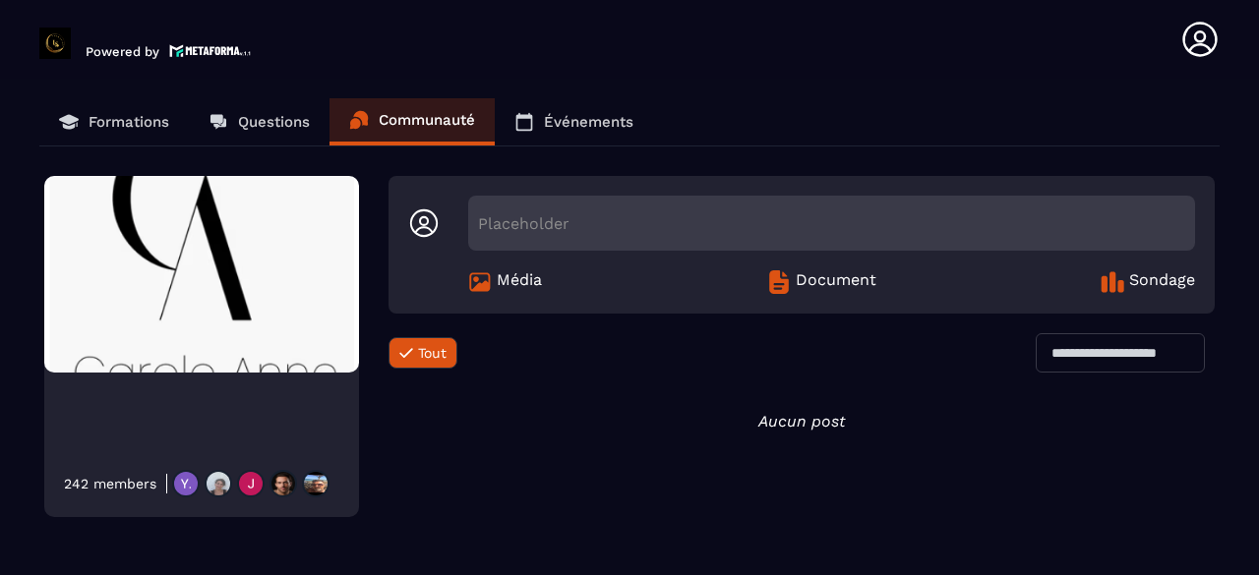
click at [836, 276] on span "Document" at bounding box center [836, 282] width 81 height 24
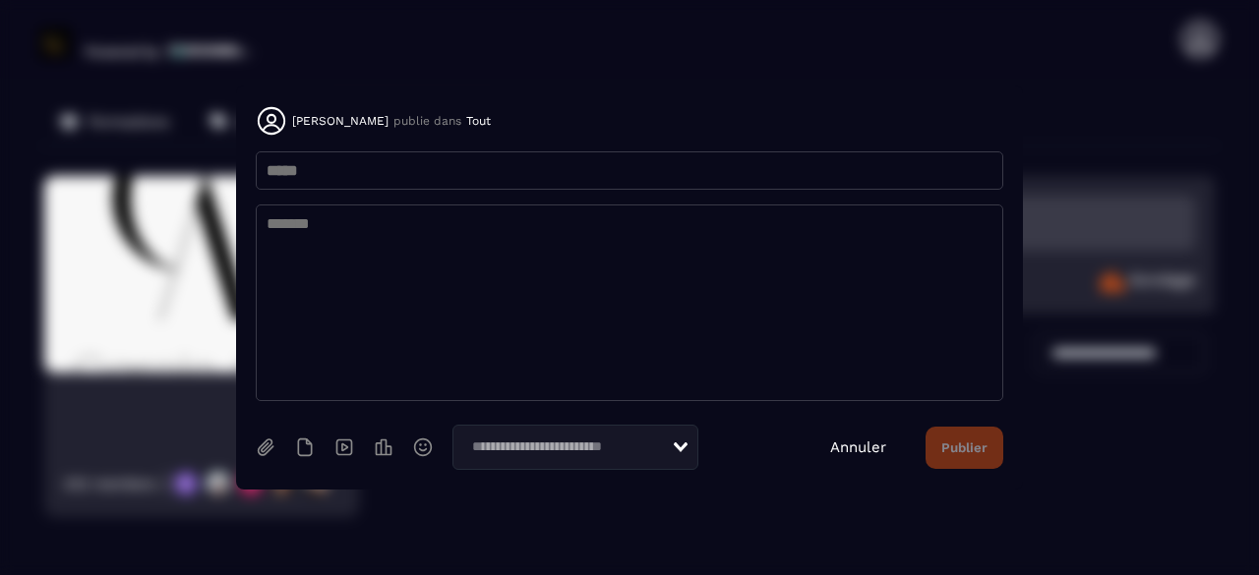
click at [844, 430] on div "Annuler Publier" at bounding box center [916, 448] width 173 height 42
click at [871, 448] on link "Annuler" at bounding box center [858, 448] width 56 height 18
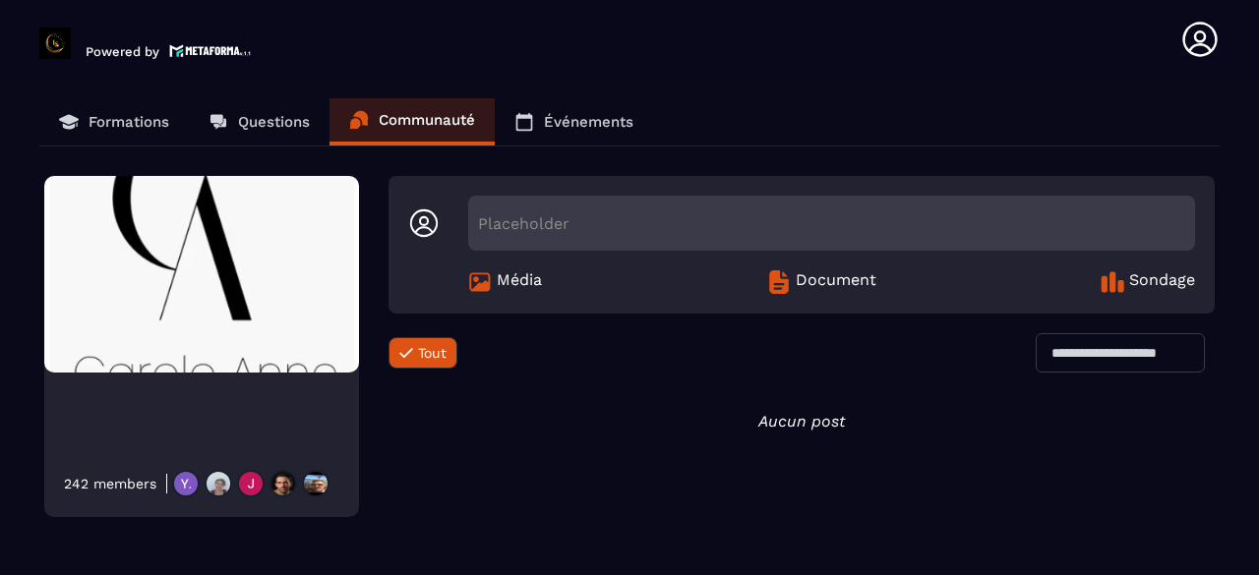
click at [1145, 288] on span "Sondage" at bounding box center [1162, 282] width 66 height 24
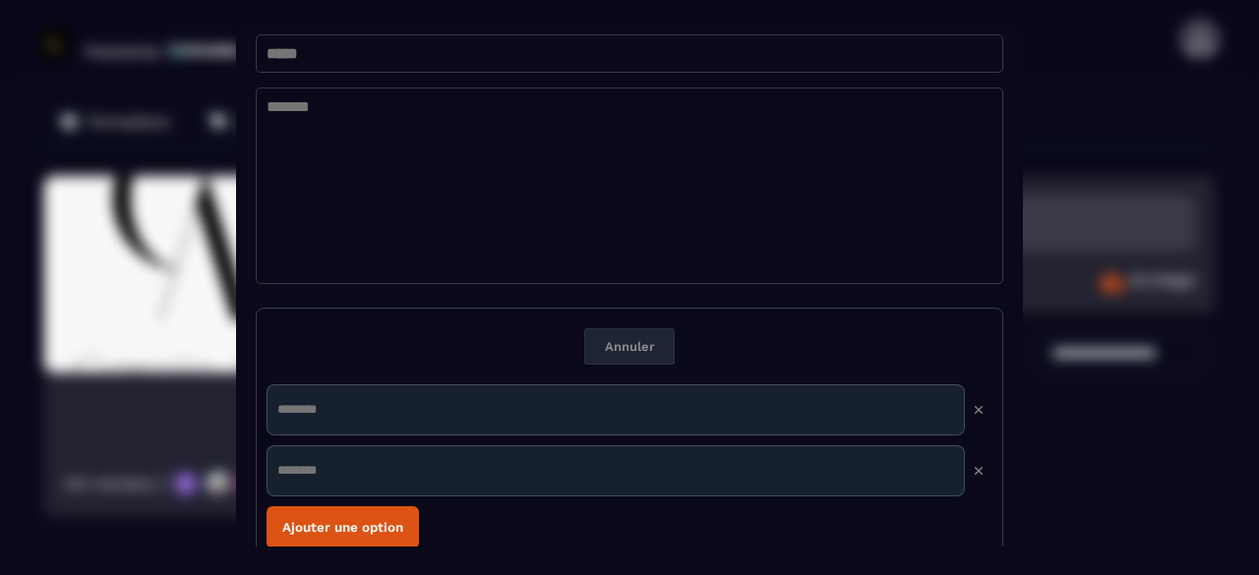
scroll to position [157, 0]
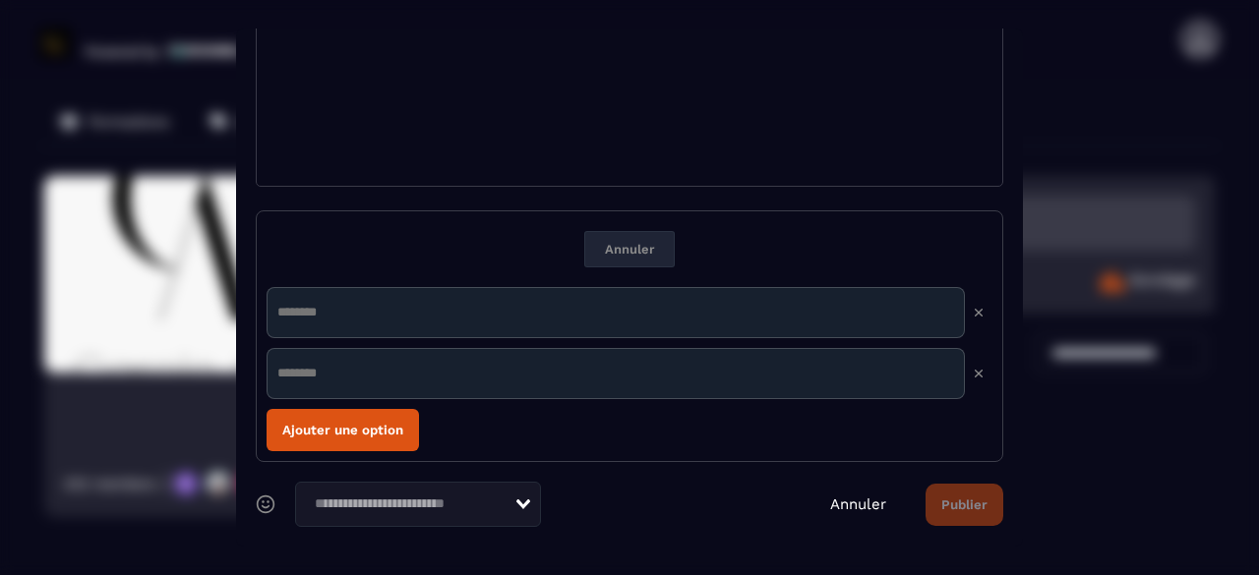
click at [850, 504] on link "Annuler" at bounding box center [858, 505] width 56 height 18
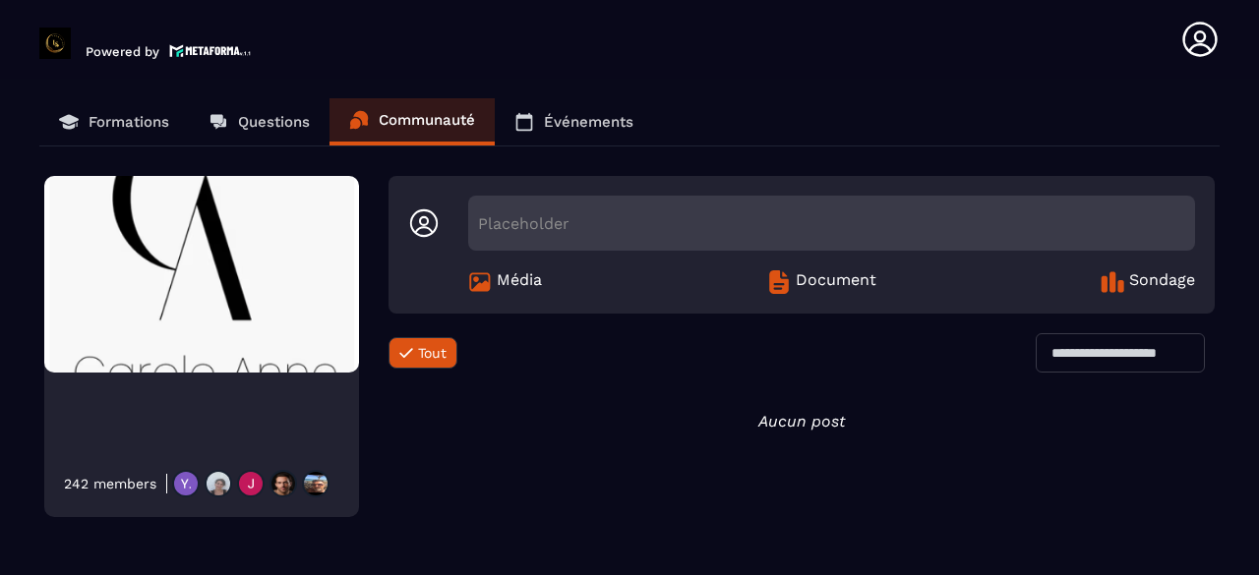
click at [555, 126] on p "Événements" at bounding box center [589, 122] width 90 height 18
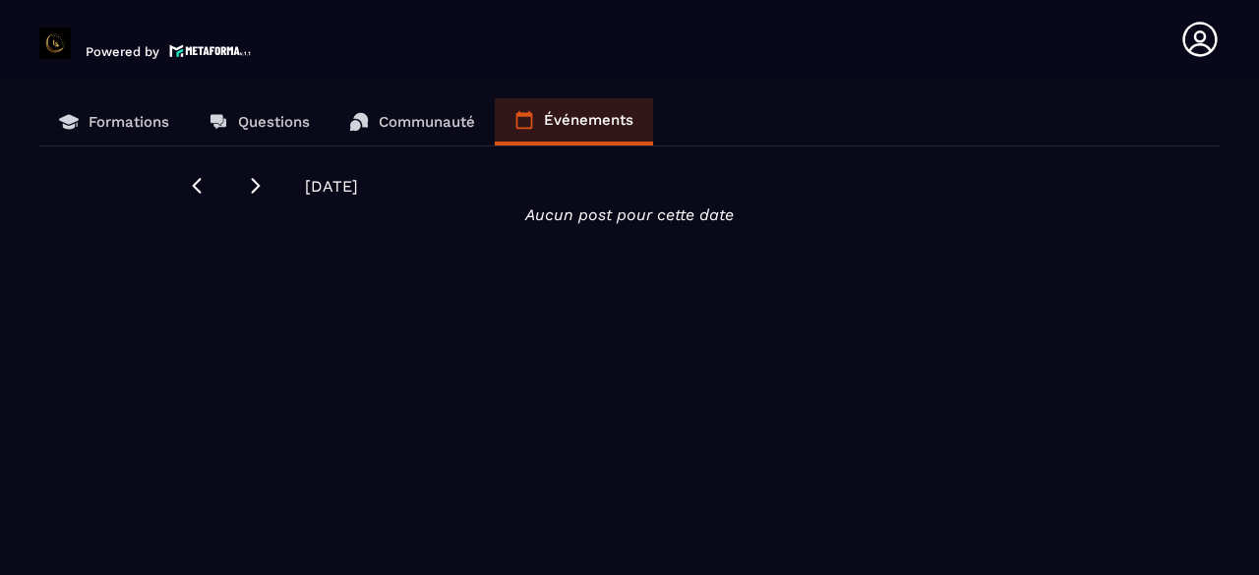
click at [114, 126] on p "Formations" at bounding box center [129, 122] width 81 height 18
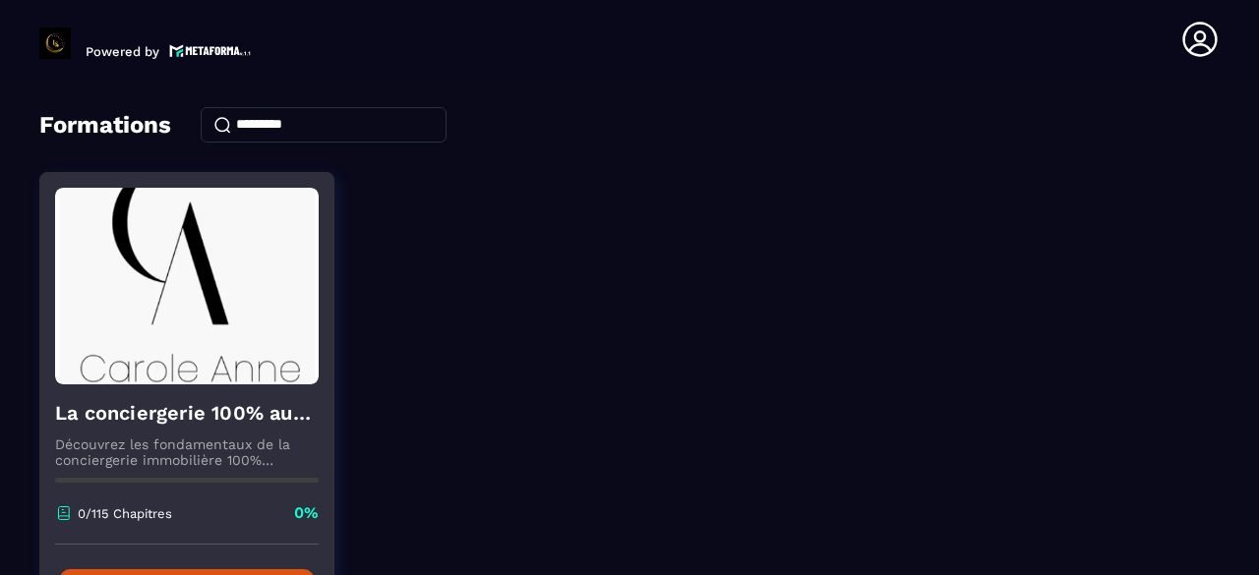
scroll to position [98, 0]
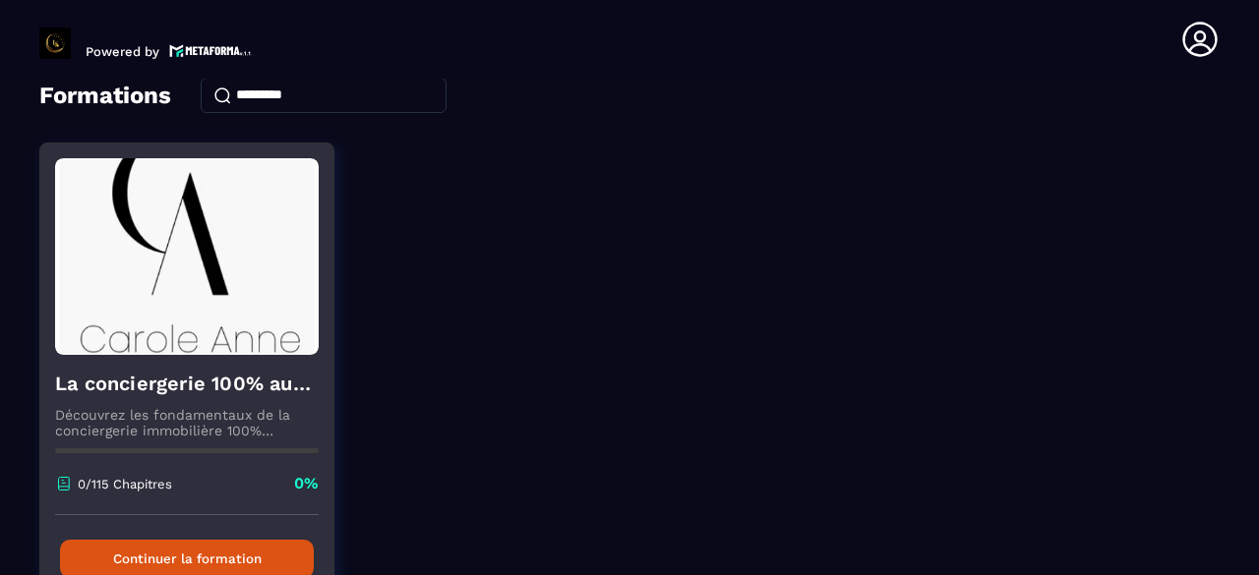
click at [194, 390] on h4 "La conciergerie 100% automatisée" at bounding box center [187, 384] width 264 height 28
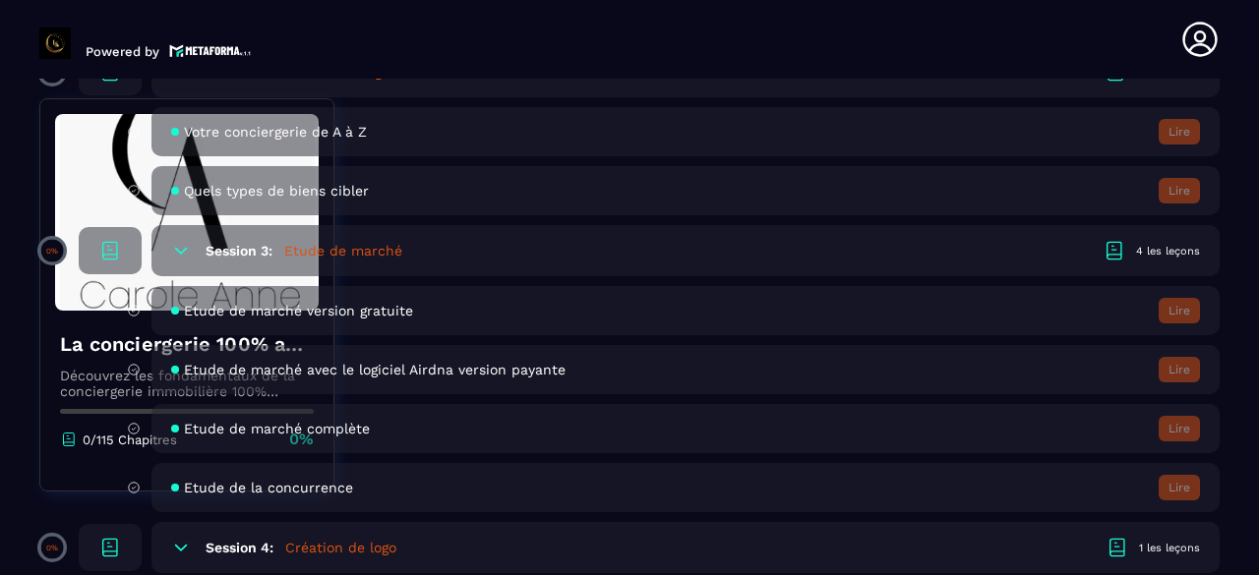
scroll to position [984, 0]
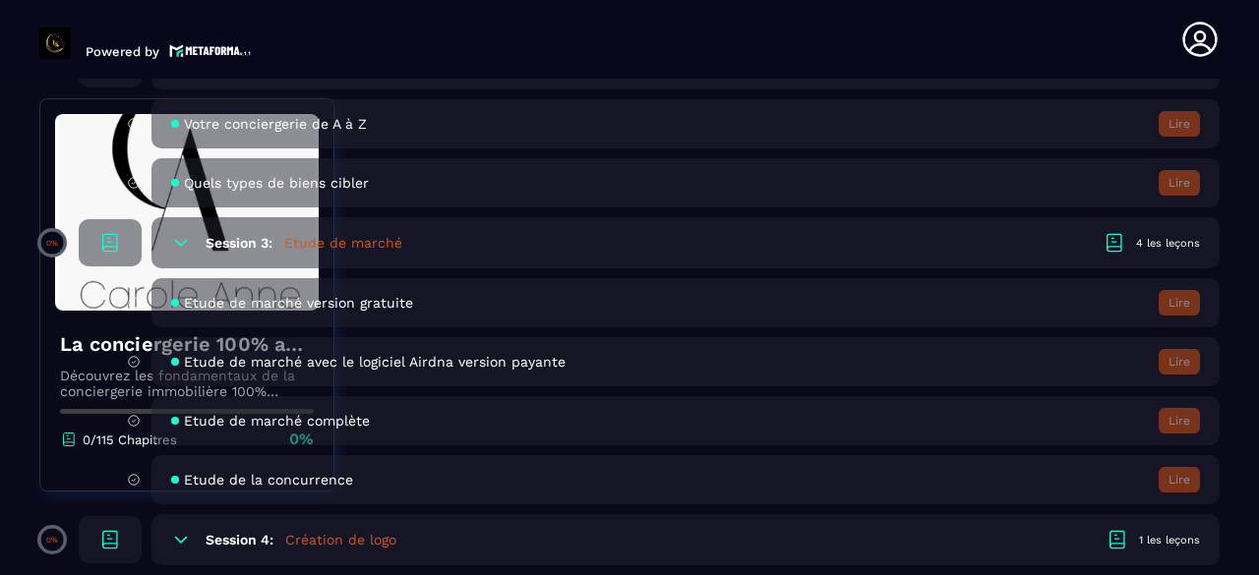
click at [303, 297] on span "Etude de marché version gratuite" at bounding box center [298, 303] width 229 height 16
click at [245, 297] on span "Etude de marché version gratuite" at bounding box center [298, 303] width 229 height 16
click at [338, 292] on div "Etude de marché version gratuite Lire" at bounding box center [685, 302] width 1068 height 49
click at [354, 363] on span "Etude de marché avec le logiciel Airdna version payante" at bounding box center [375, 362] width 382 height 16
click at [1162, 237] on div "4 les leçons" at bounding box center [1168, 243] width 64 height 15
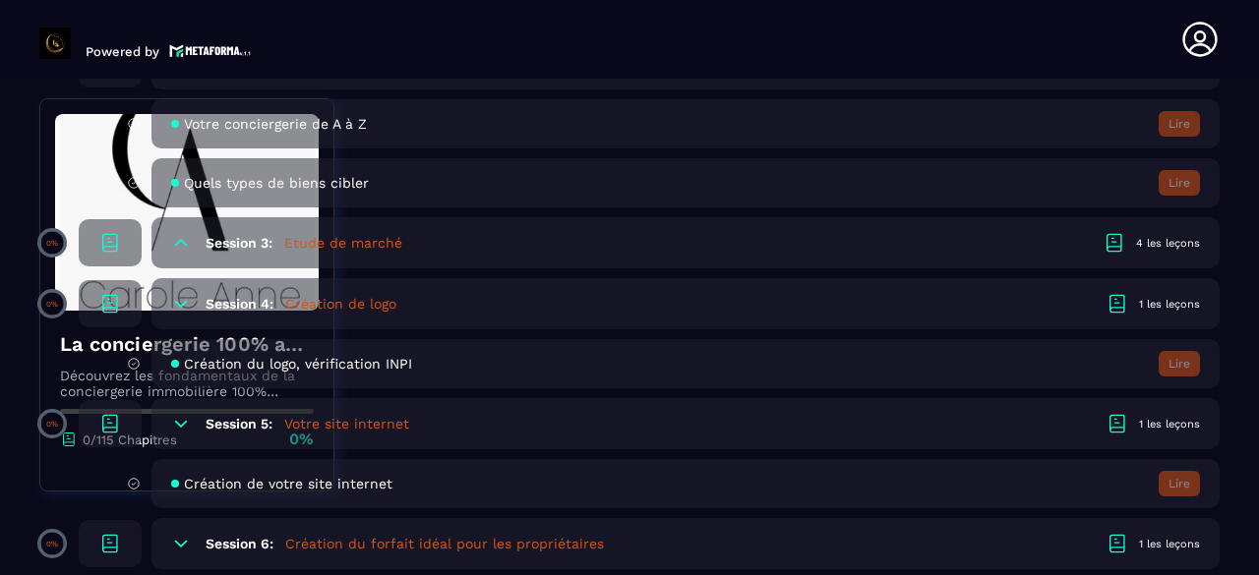
click at [1162, 237] on div "4 les leçons" at bounding box center [1168, 243] width 64 height 15
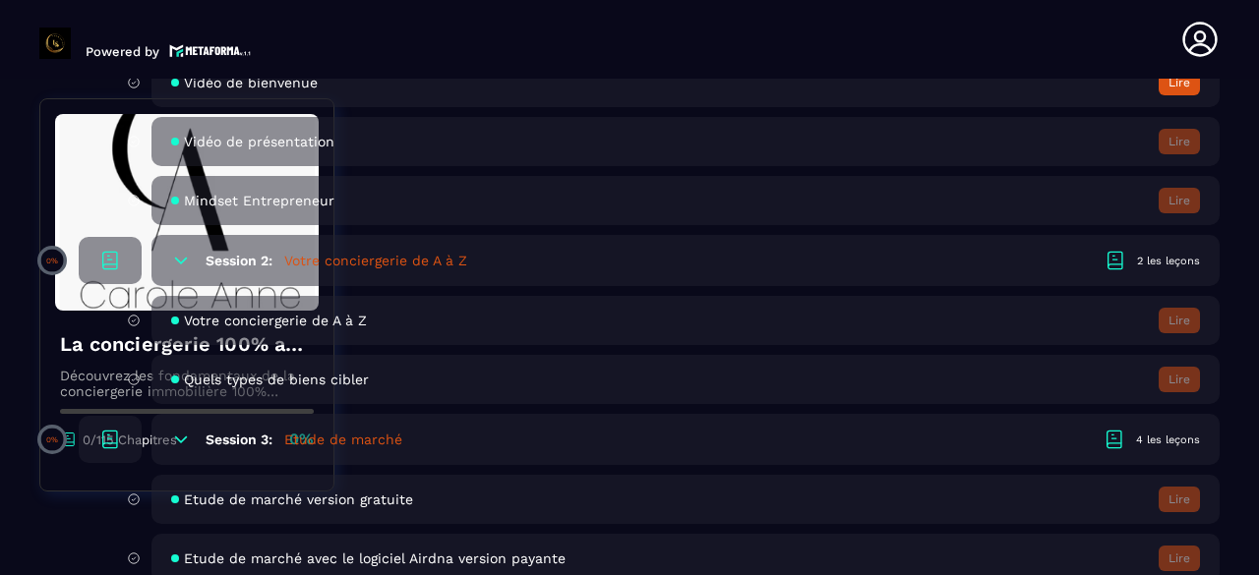
click at [1143, 270] on div "Session 2: Votre conciergerie de A à Z 2 les leçons" at bounding box center [685, 260] width 1068 height 51
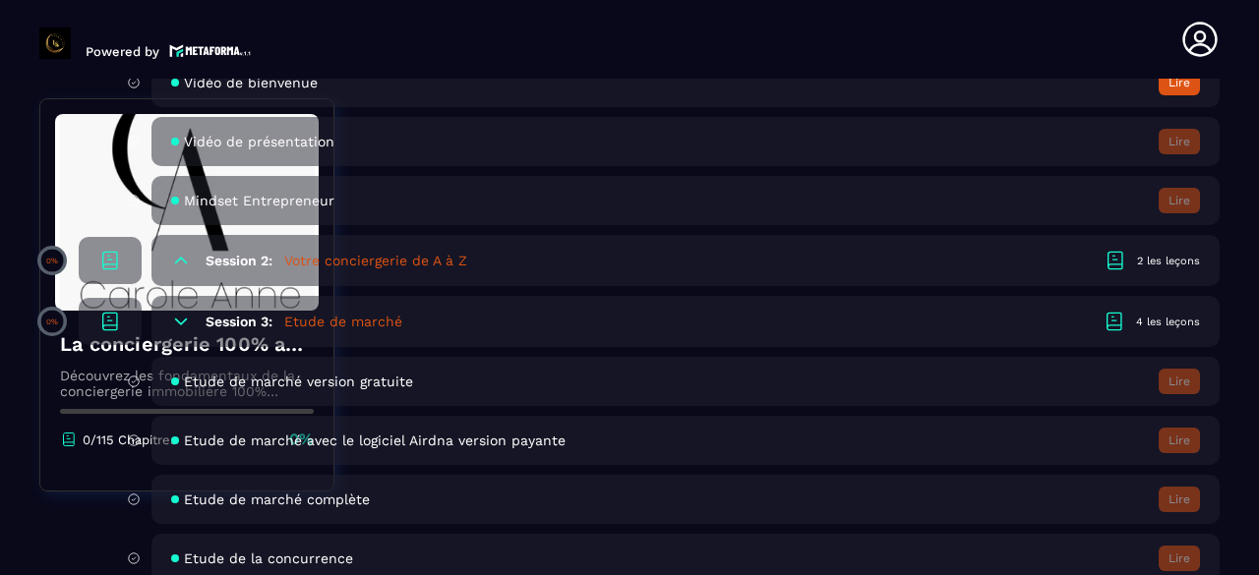
scroll to position [590, 0]
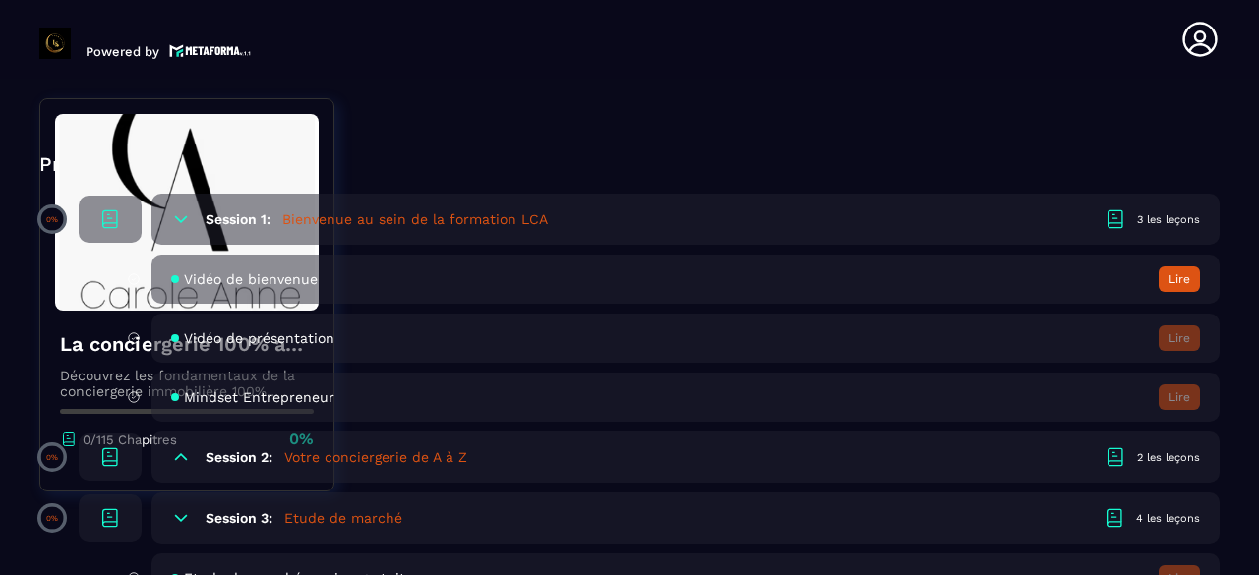
click at [1169, 215] on div "3 les leçons" at bounding box center [1168, 219] width 63 height 15
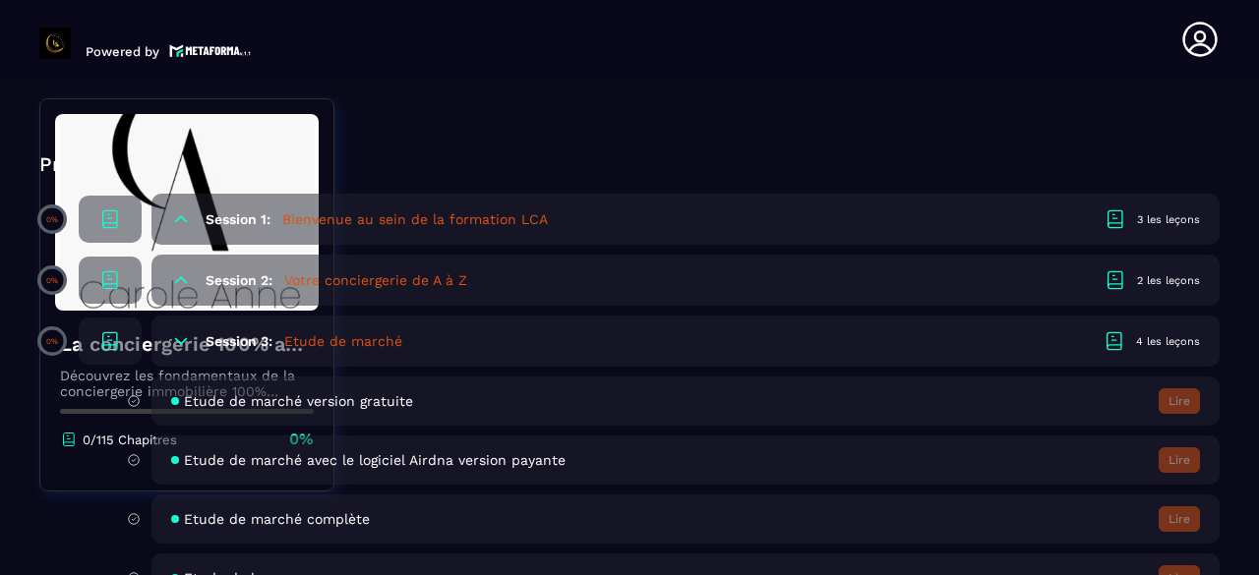
click at [341, 331] on h5 "Etude de marché" at bounding box center [343, 341] width 118 height 20
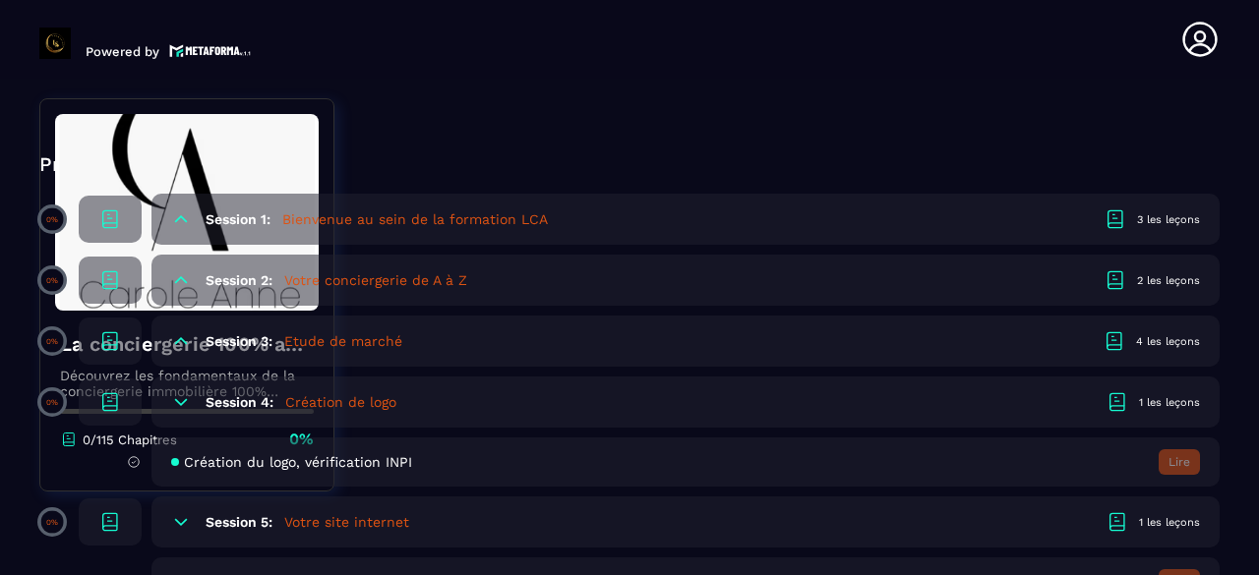
click at [210, 334] on h6 "Session 3:" at bounding box center [239, 341] width 67 height 16
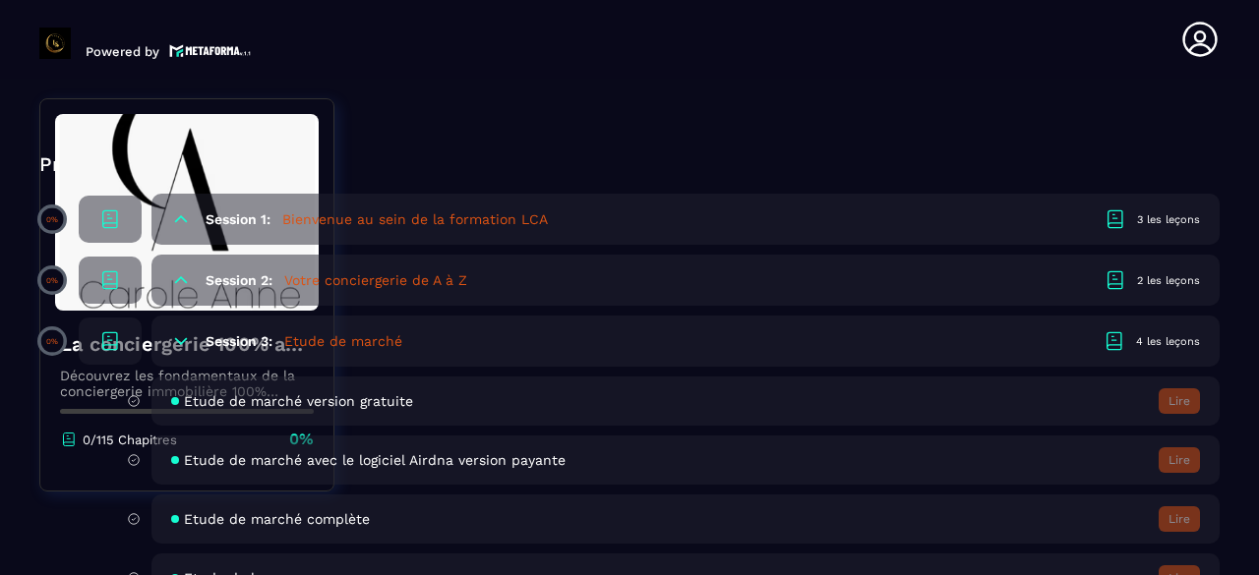
click at [219, 334] on h6 "Session 3:" at bounding box center [239, 341] width 67 height 16
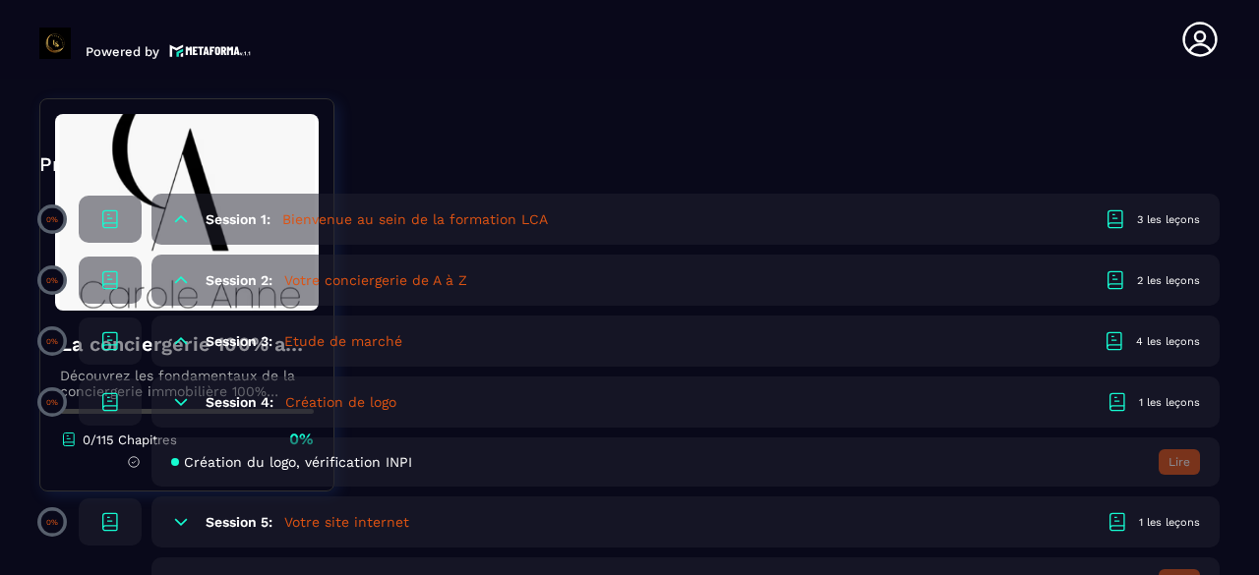
click at [1172, 341] on div "4 les leçons" at bounding box center [1168, 341] width 64 height 15
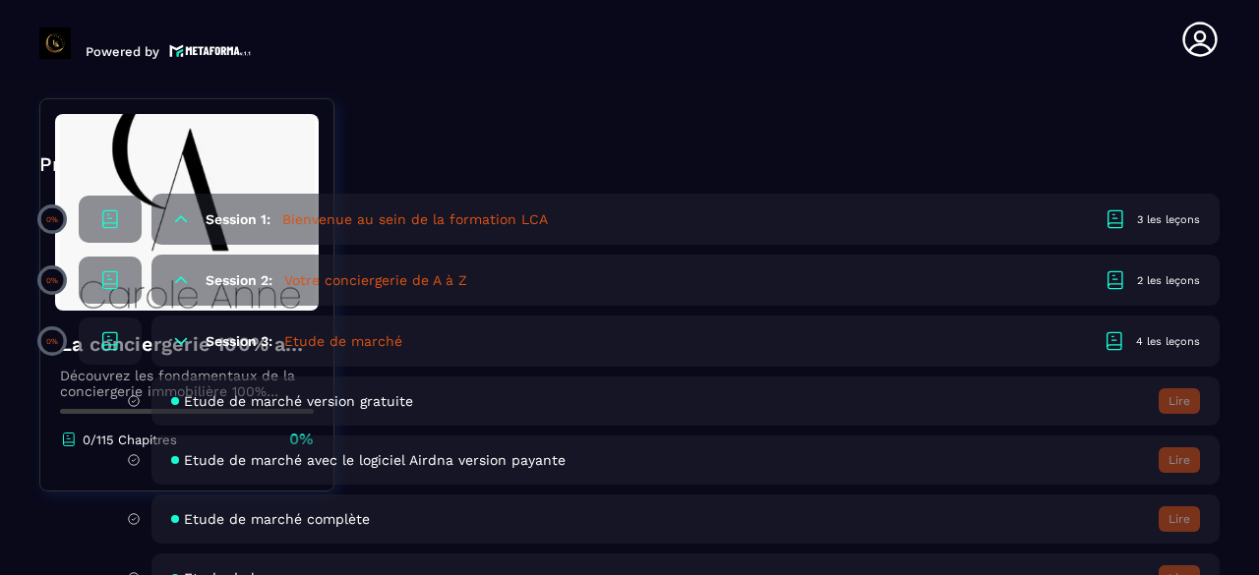
click at [377, 399] on span "Etude de marché version gratuite" at bounding box center [298, 401] width 229 height 16
click at [362, 458] on span "Etude de marché avec le logiciel Airdna version payante" at bounding box center [375, 460] width 382 height 16
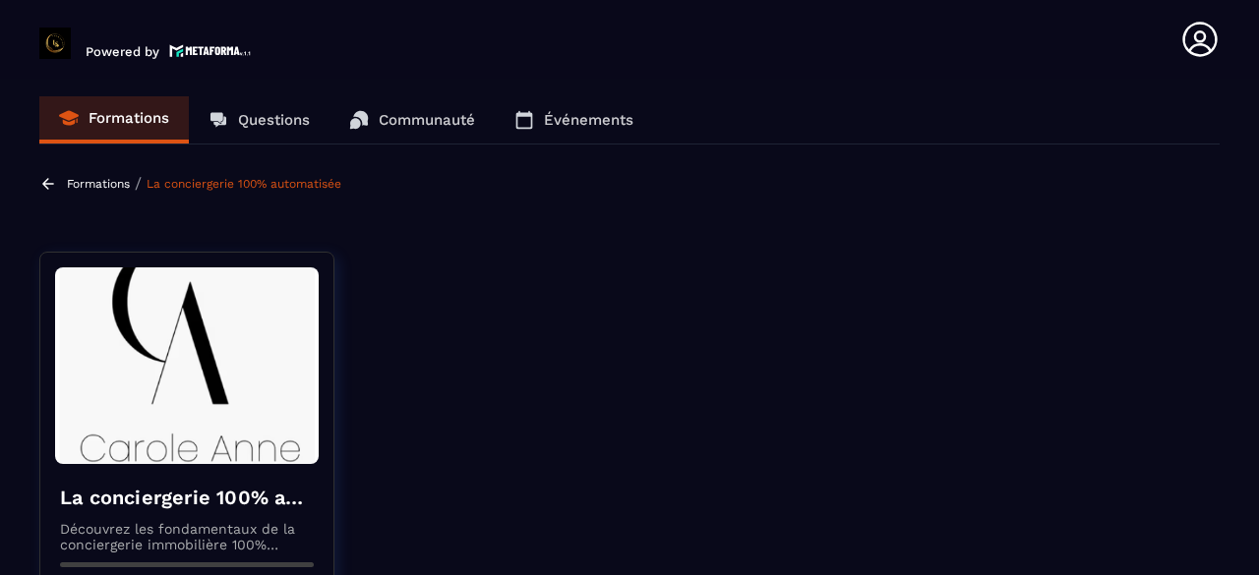
scroll to position [0, 0]
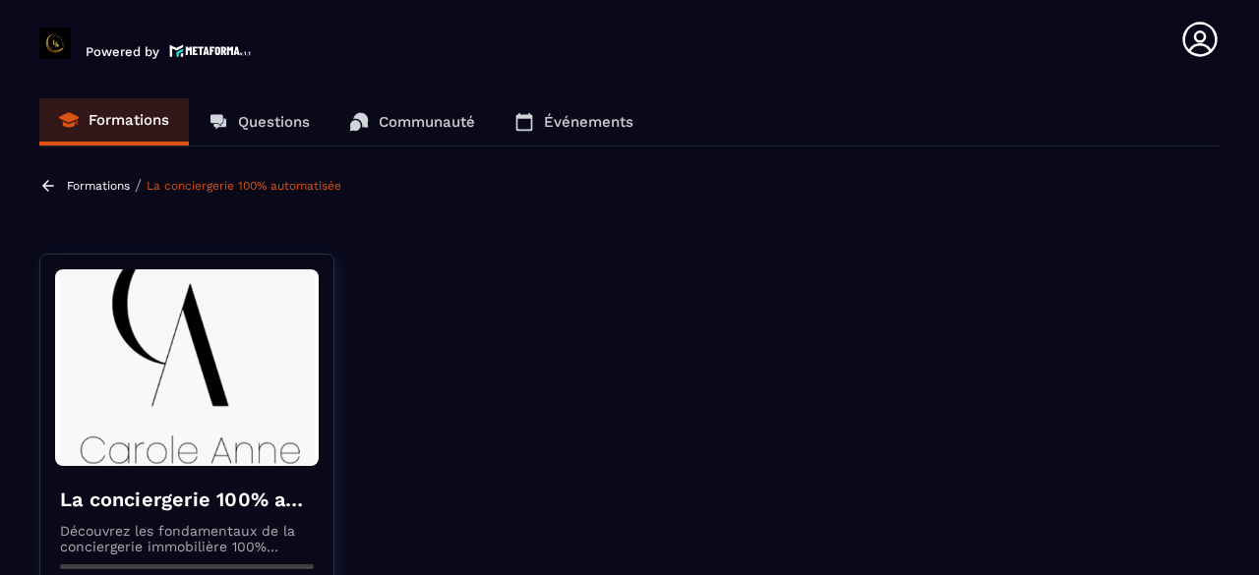
click at [66, 180] on div "Formations / La conciergerie 100% automatisée" at bounding box center [192, 185] width 307 height 19
click at [49, 186] on icon at bounding box center [48, 186] width 18 height 18
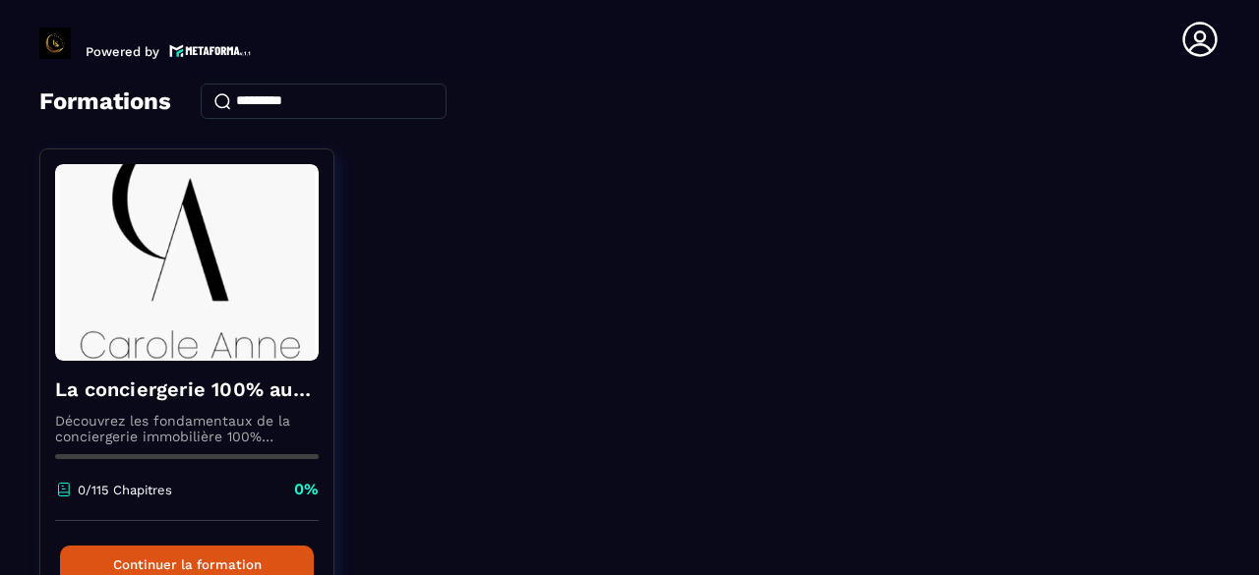
scroll to position [212, 0]
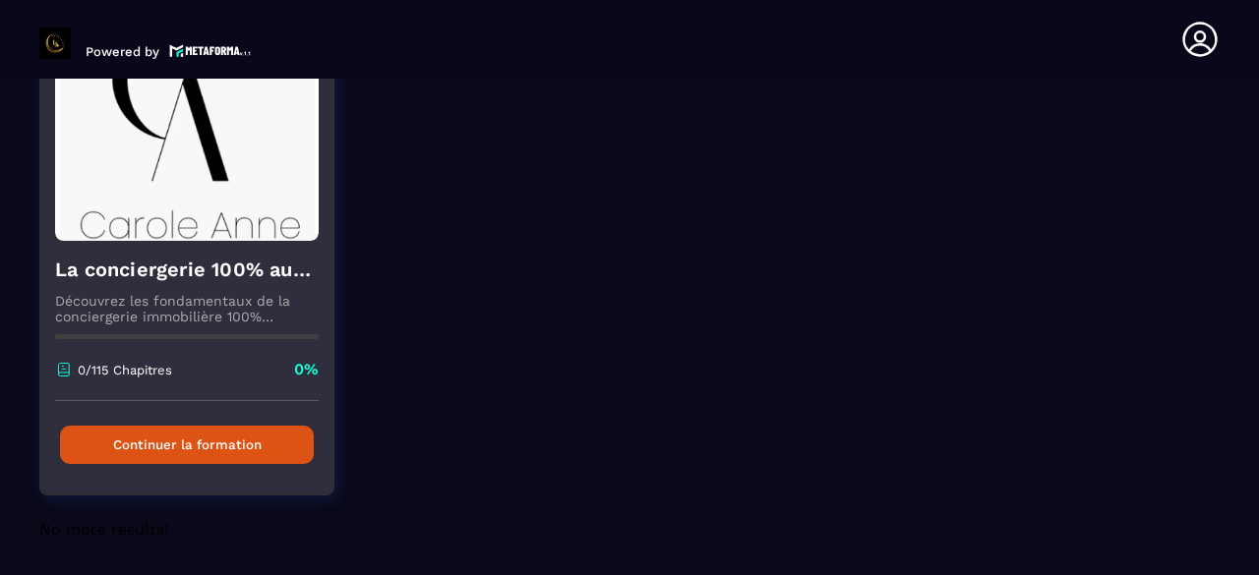
click at [151, 438] on button "Continuer la formation" at bounding box center [187, 445] width 254 height 38
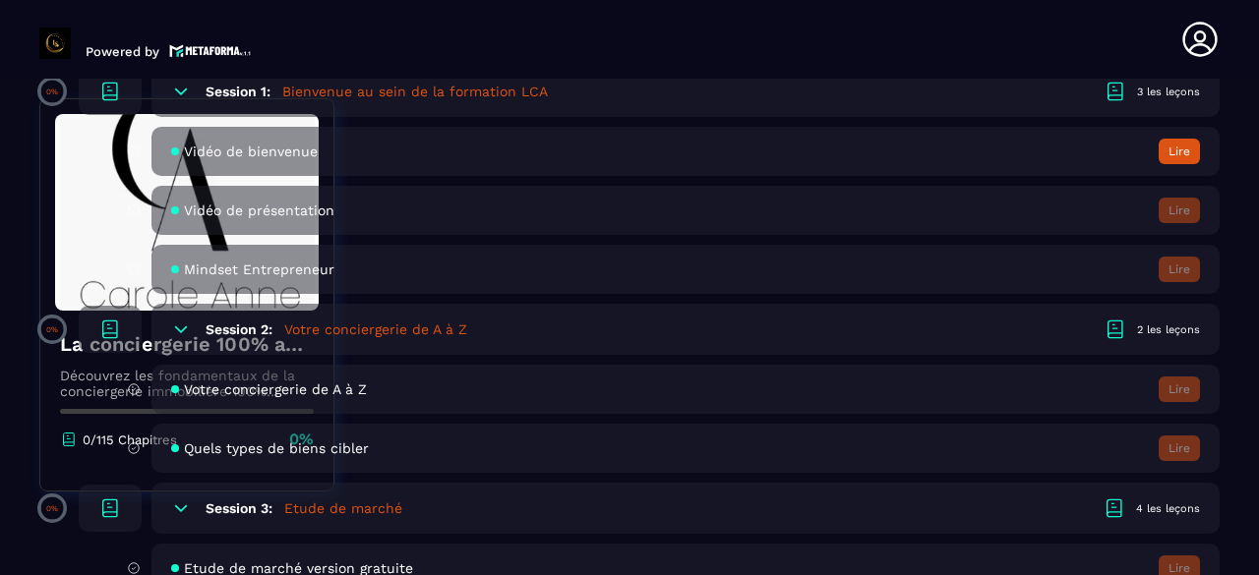
scroll to position [689, 0]
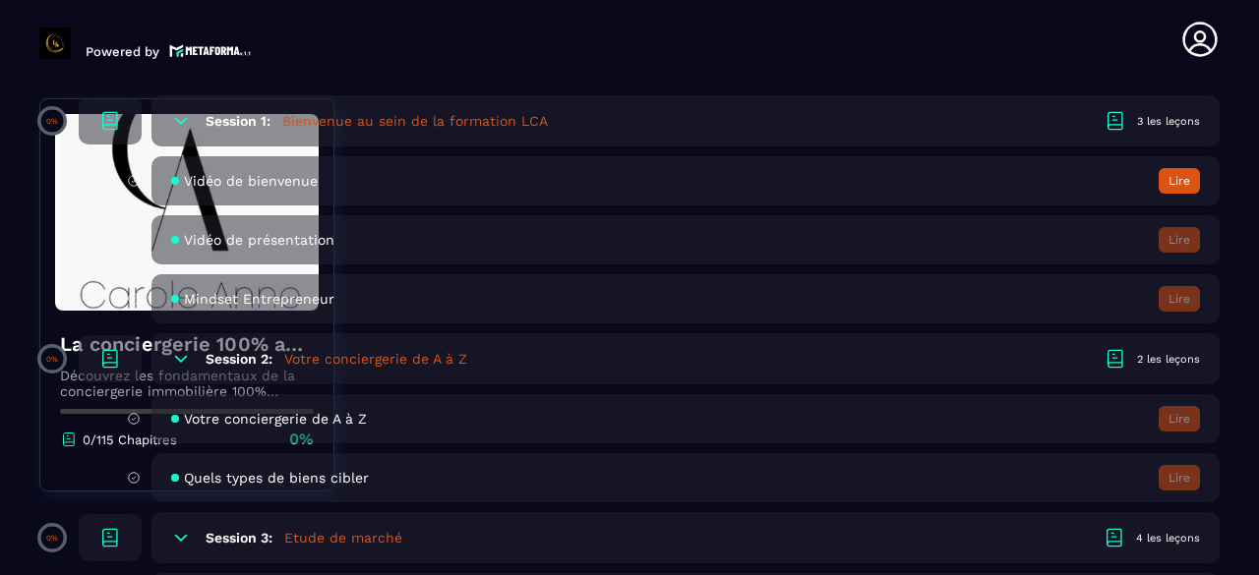
click at [1181, 176] on button "Lire" at bounding box center [1179, 181] width 41 height 26
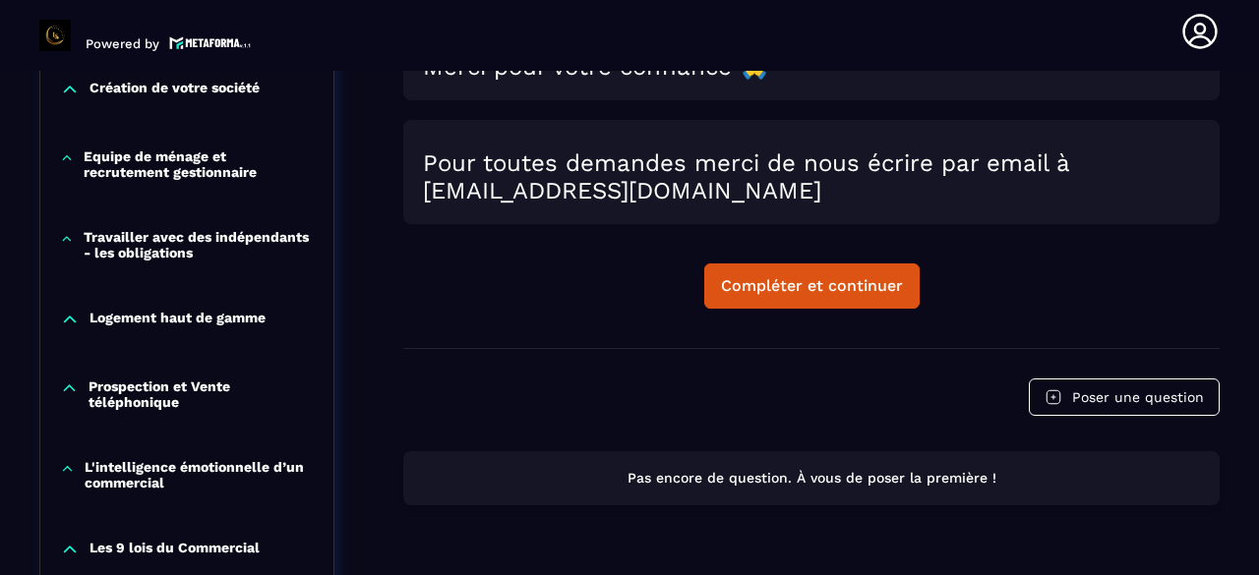
scroll to position [1187, 0]
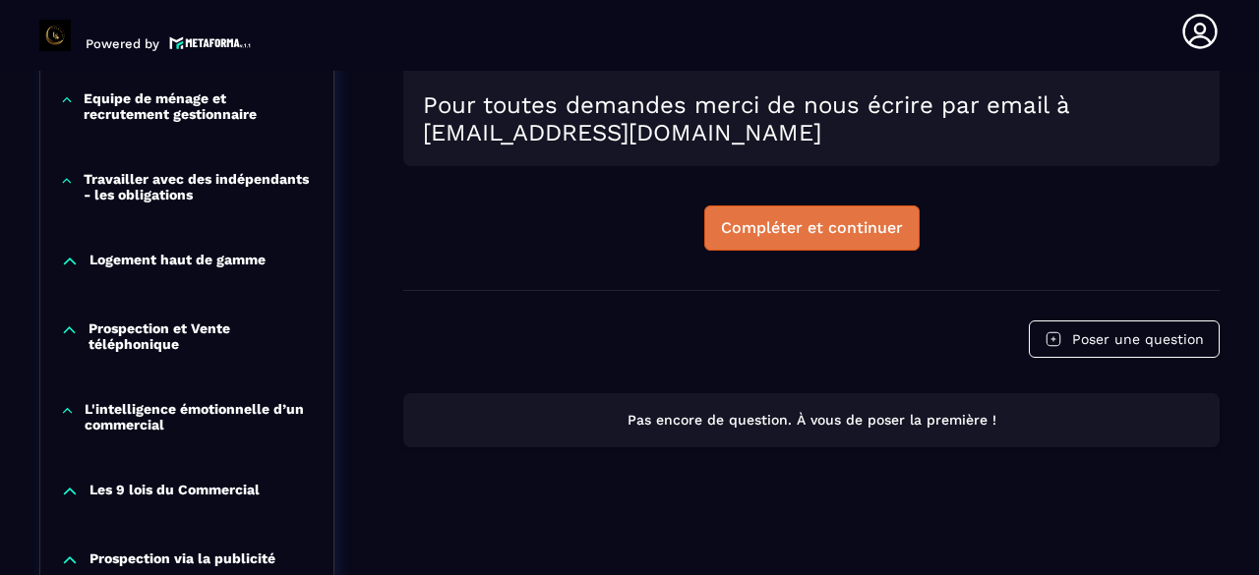
click at [837, 251] on button "Compléter et continuer" at bounding box center [811, 228] width 215 height 45
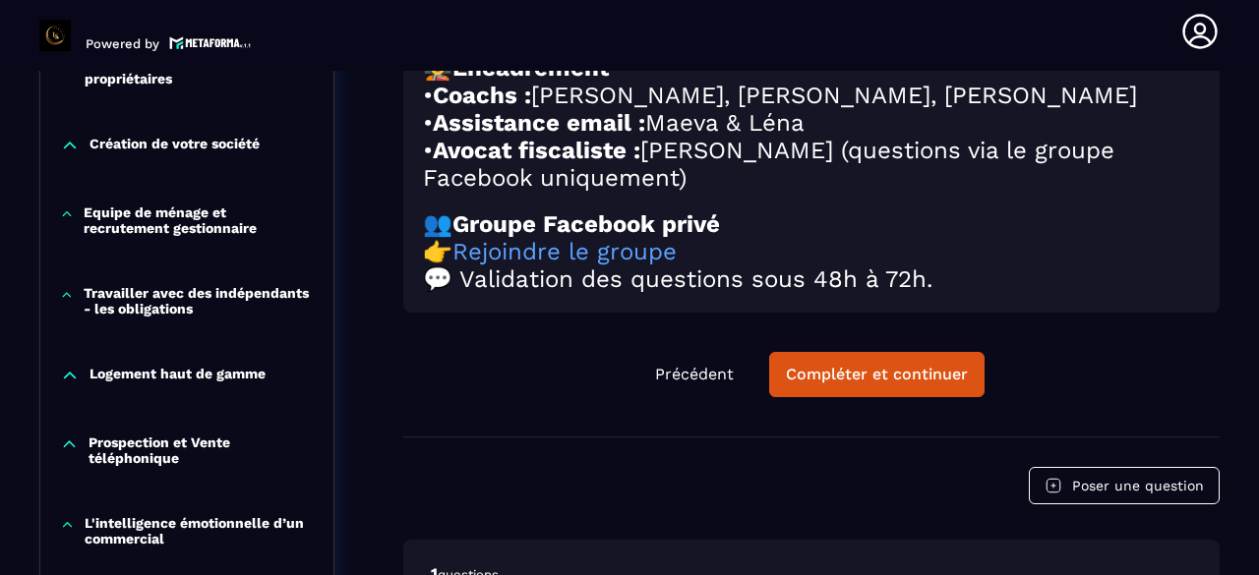
scroll to position [1187, 0]
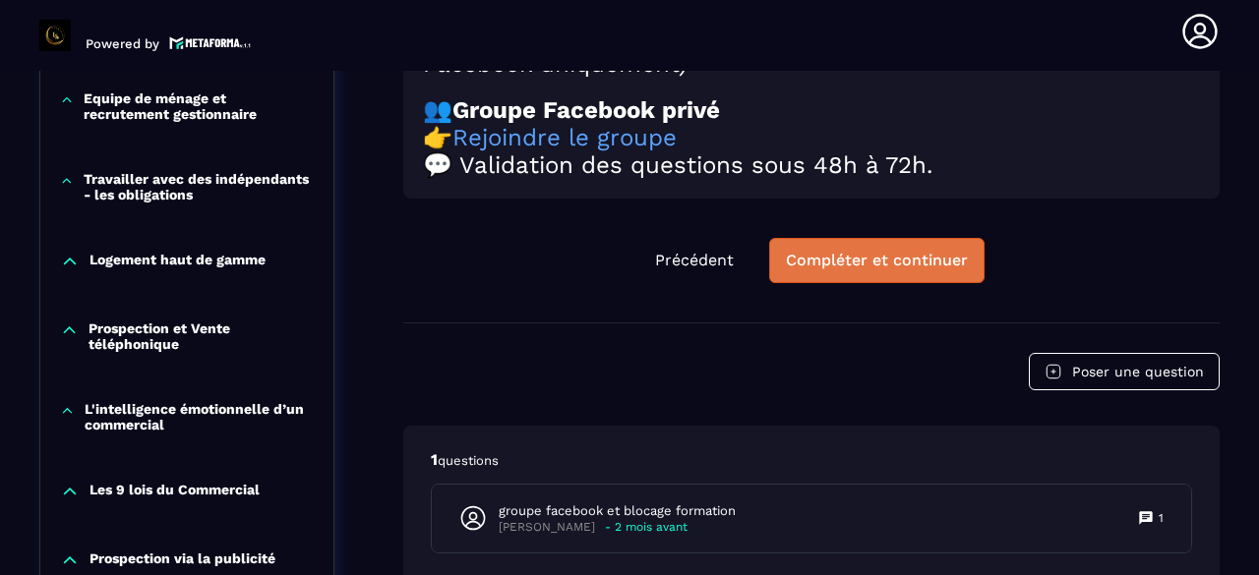
click at [900, 270] on div "Compléter et continuer" at bounding box center [877, 261] width 182 height 20
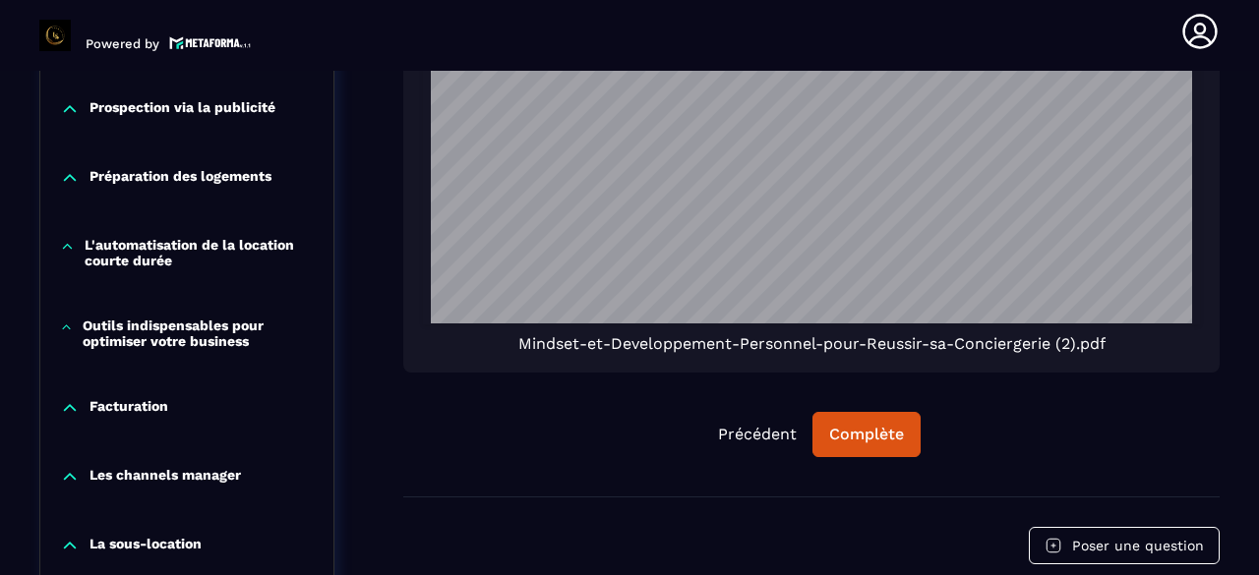
scroll to position [1679, 0]
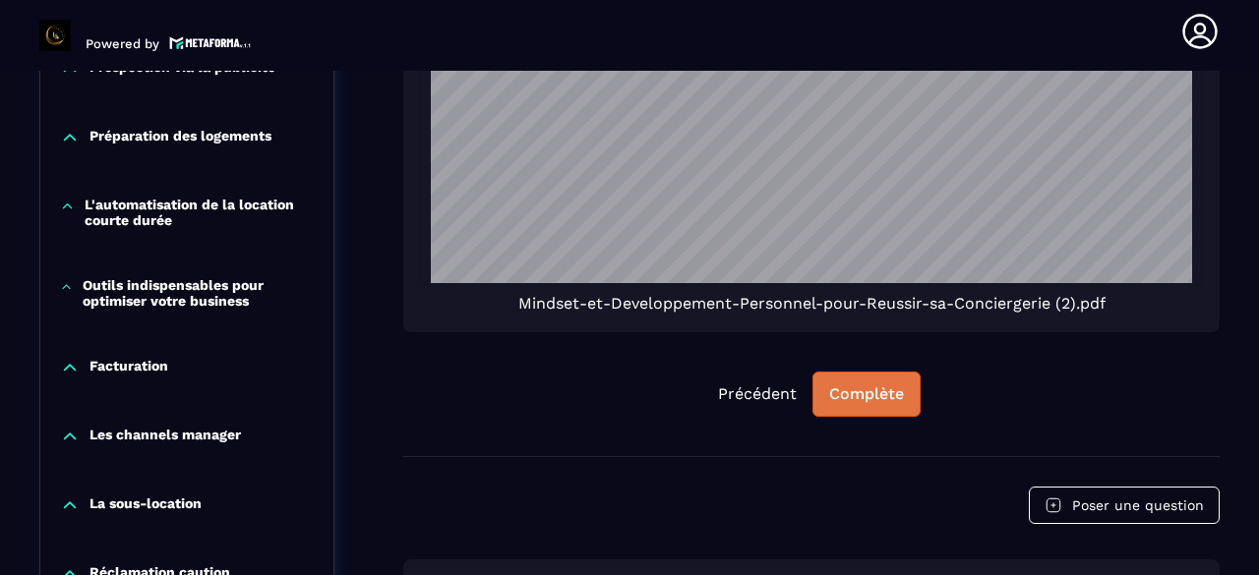
click at [868, 385] on div "Complète" at bounding box center [866, 395] width 75 height 20
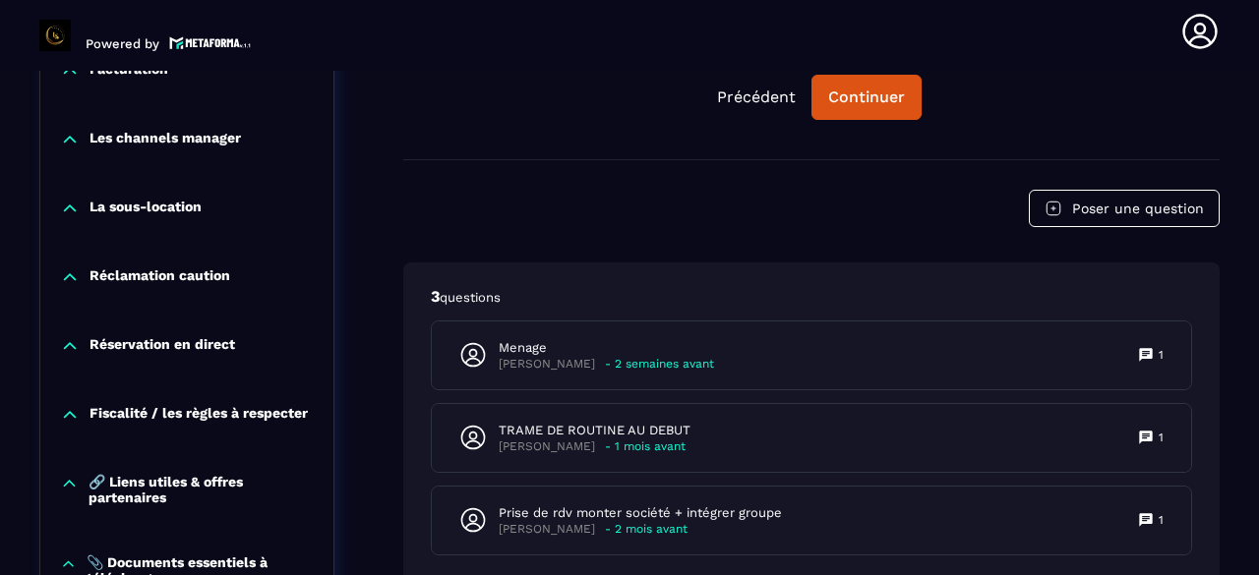
scroll to position [2072, 0]
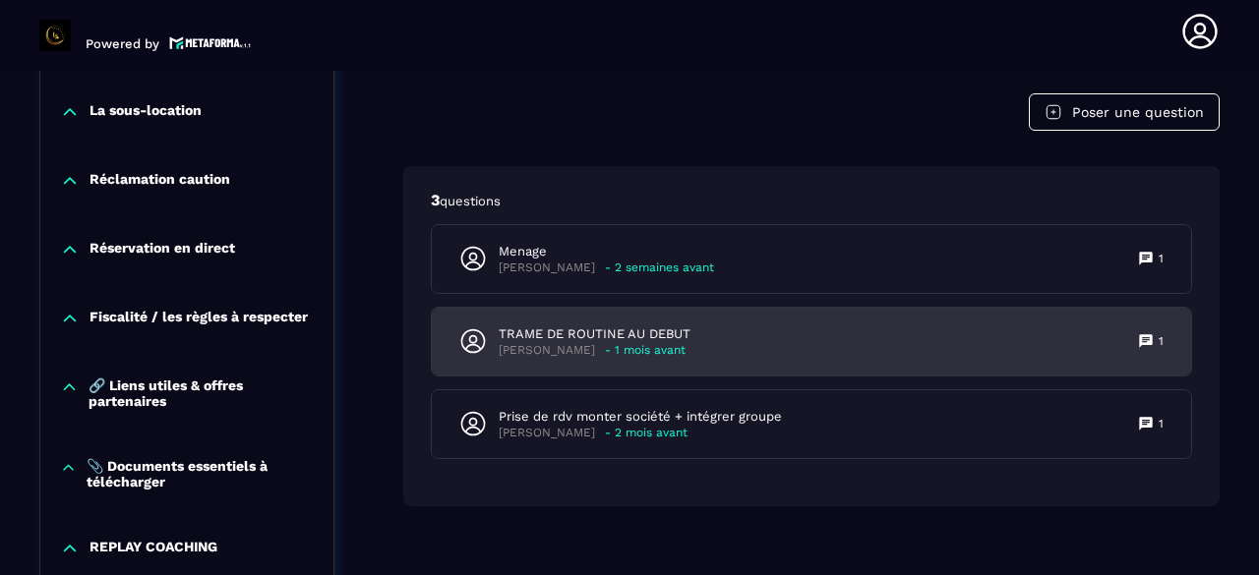
click at [628, 343] on p "- 1 mois avant" at bounding box center [645, 350] width 81 height 15
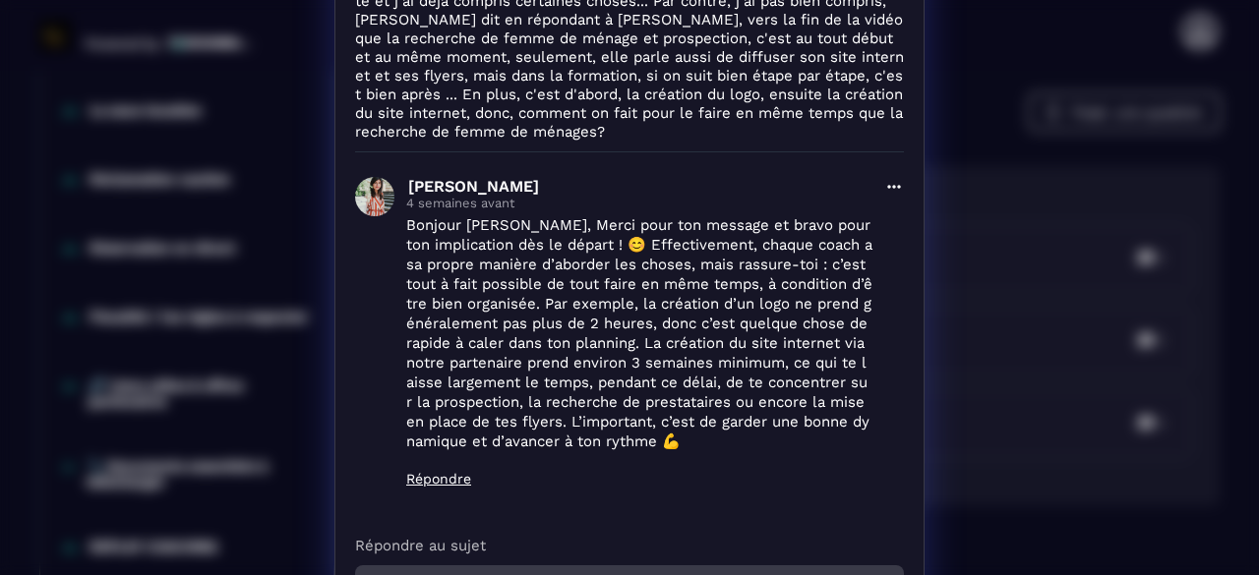
scroll to position [0, 0]
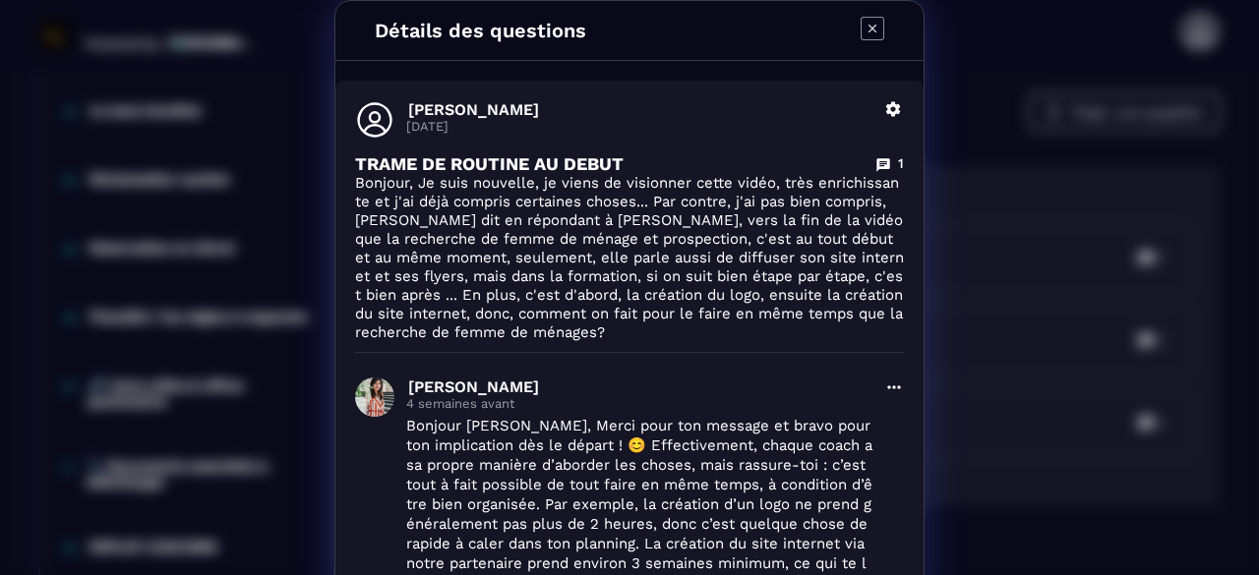
click at [864, 35] on icon "Modal window" at bounding box center [873, 29] width 24 height 24
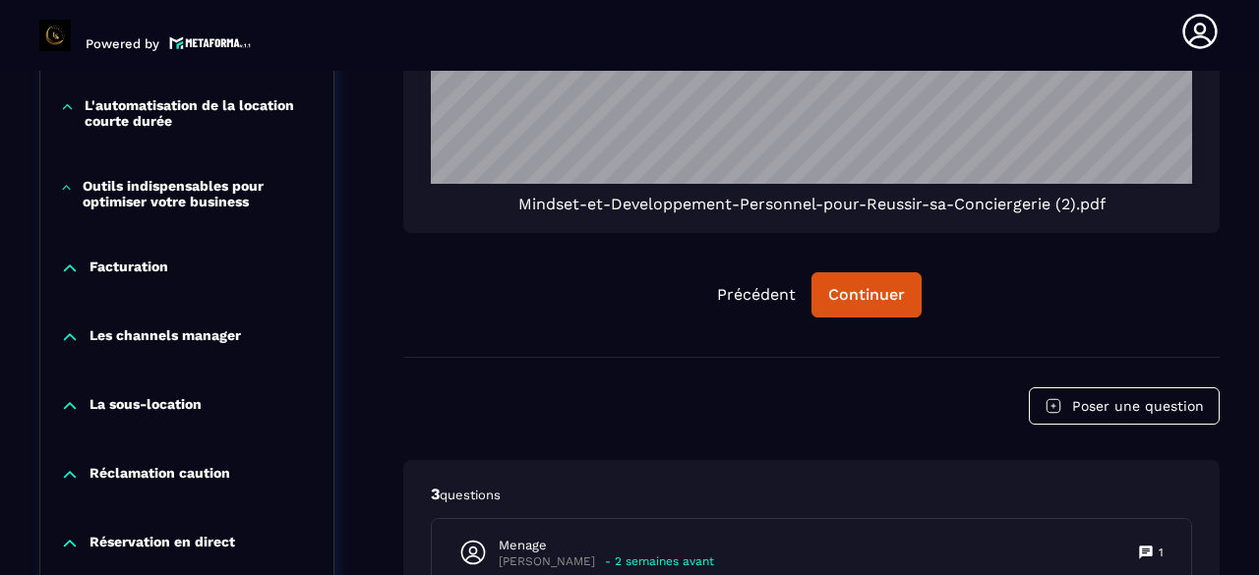
scroll to position [1777, 0]
click at [829, 286] on div "Continuer" at bounding box center [866, 296] width 77 height 20
click at [866, 286] on div "Continuer" at bounding box center [866, 296] width 77 height 20
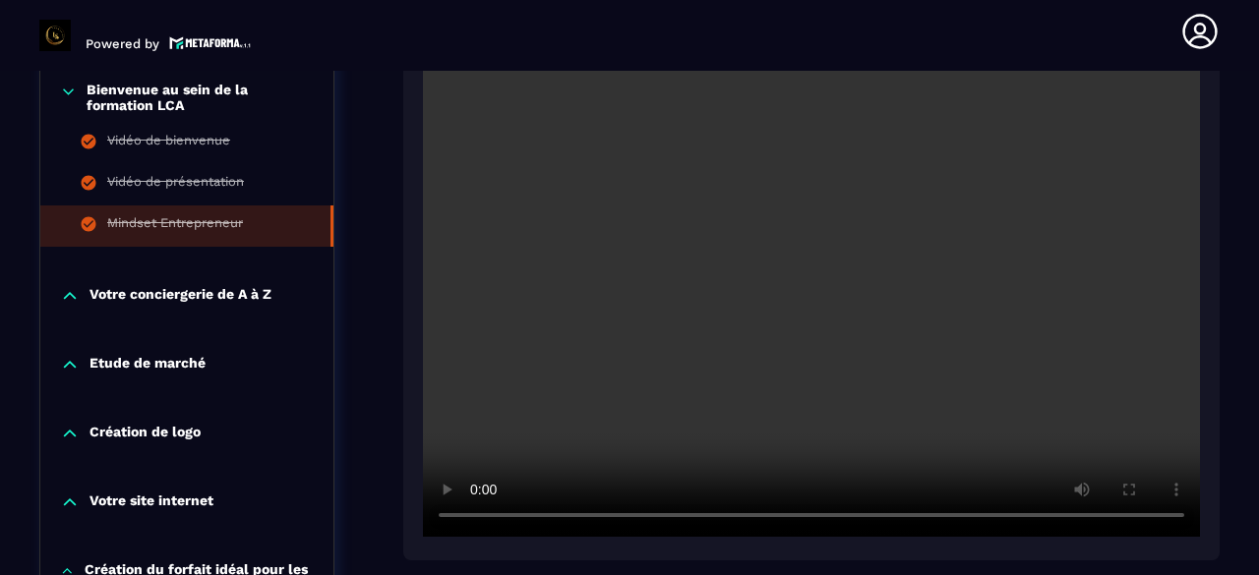
scroll to position [597, 0]
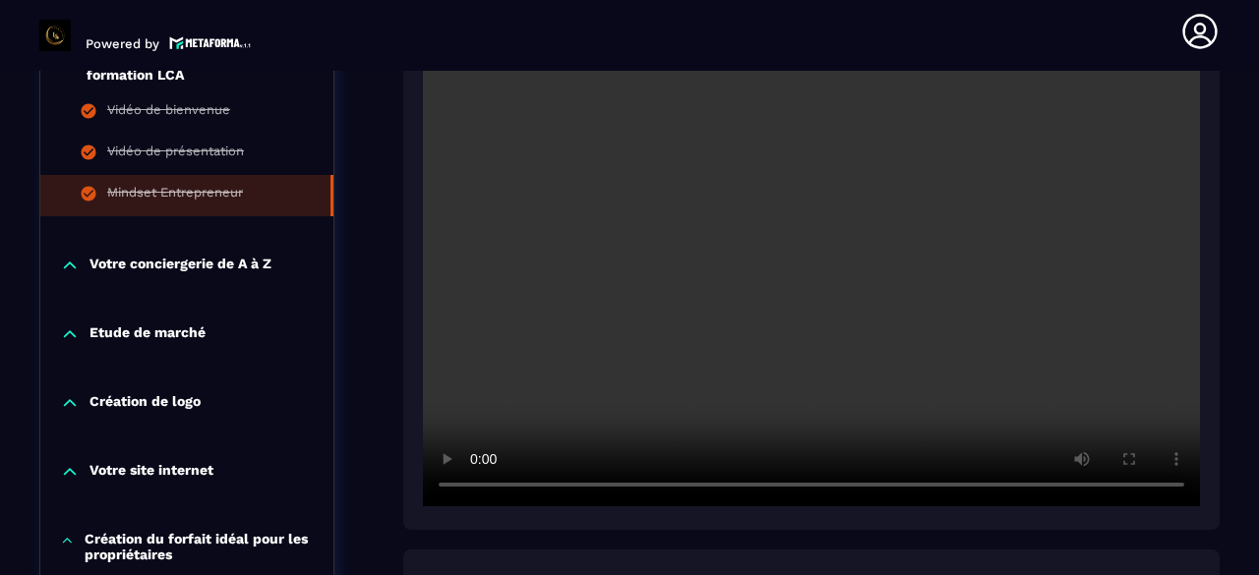
click at [139, 339] on p "Etude de marché" at bounding box center [148, 335] width 116 height 20
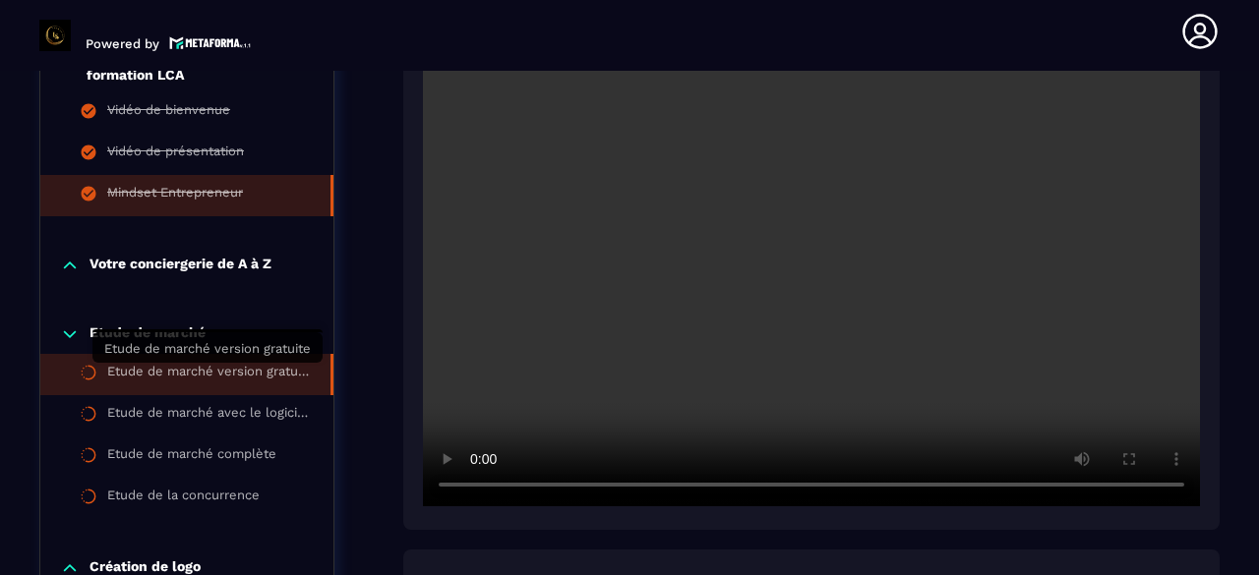
click at [171, 379] on div "Etude de marché version gratuite" at bounding box center [209, 375] width 204 height 22
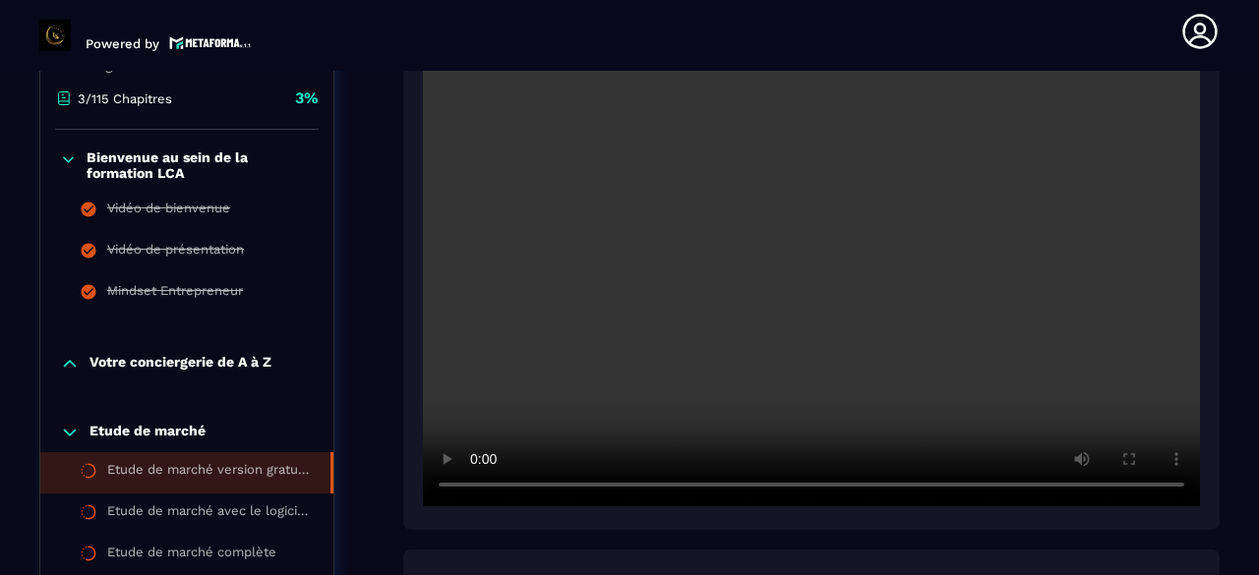
scroll to position [597, 0]
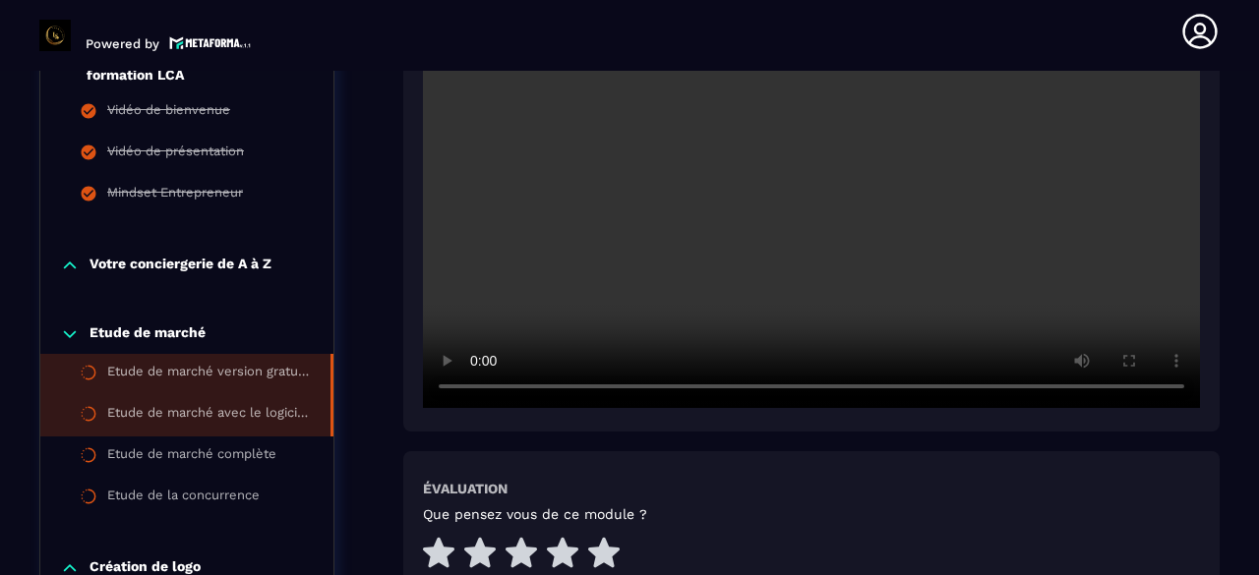
click at [206, 418] on div "Etude de marché avec le logiciel Airdna version payante" at bounding box center [209, 416] width 204 height 22
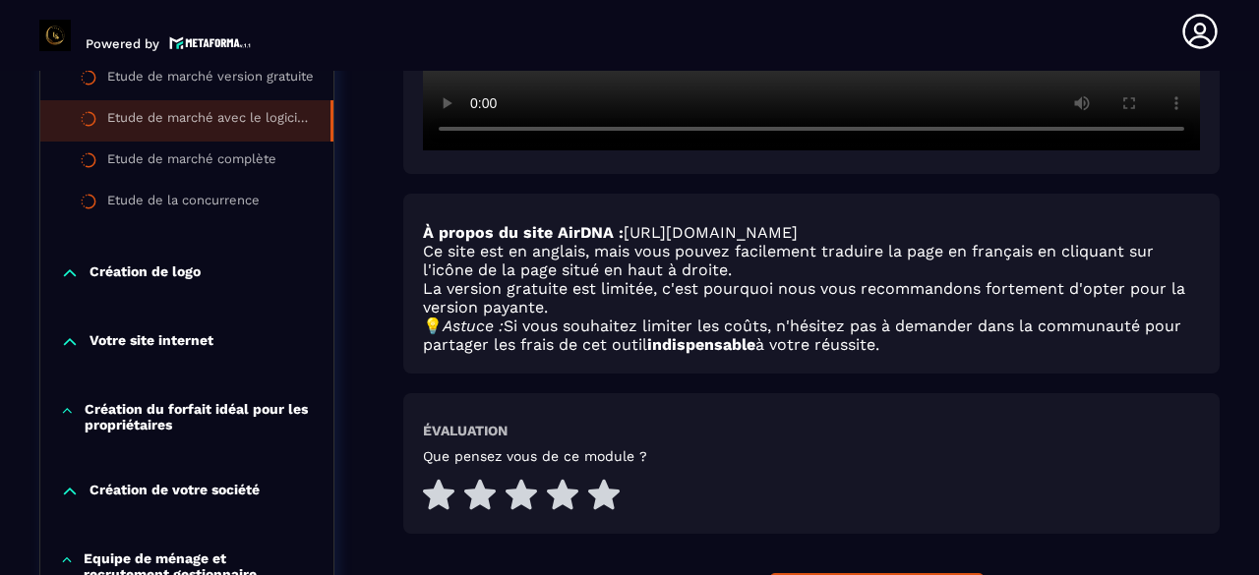
scroll to position [695, 0]
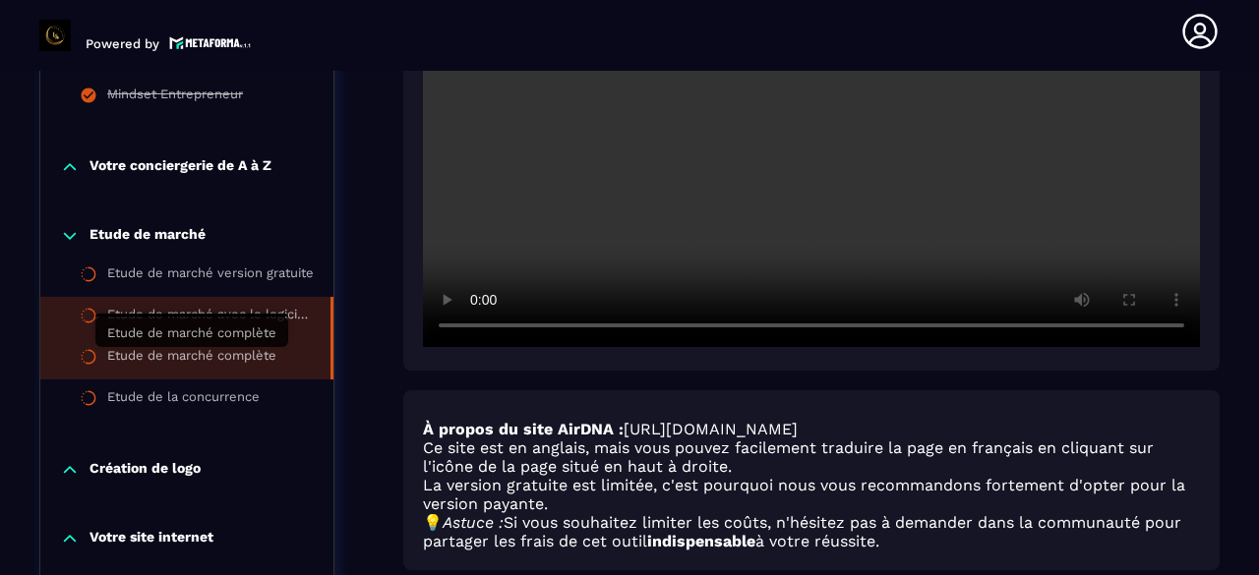
click at [180, 355] on div "Etude de marché complète" at bounding box center [191, 359] width 169 height 22
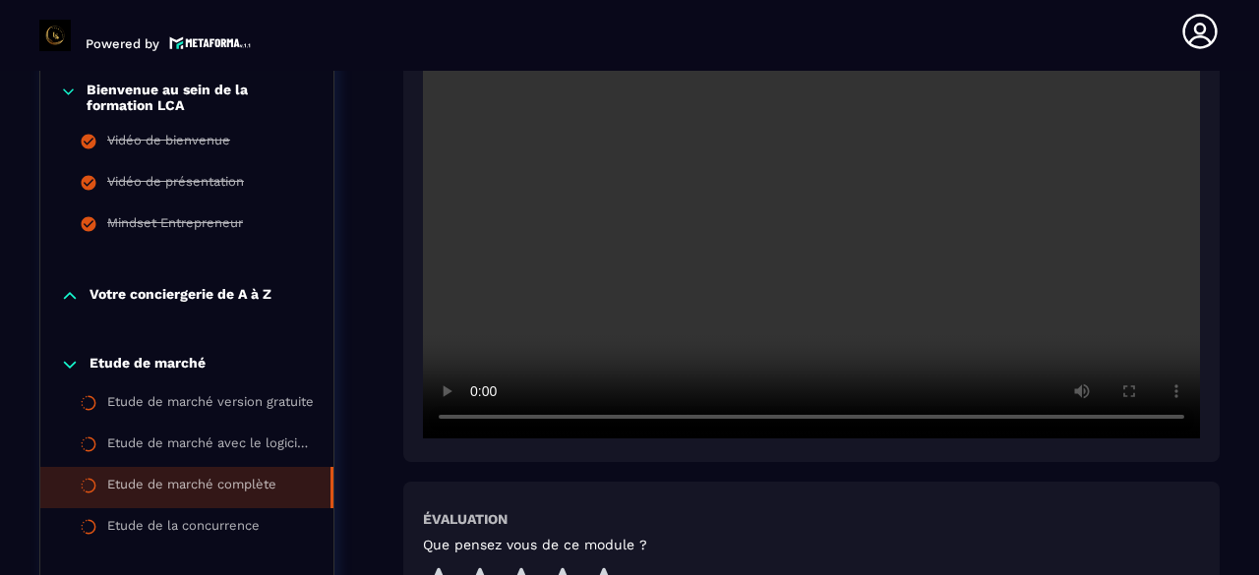
scroll to position [597, 0]
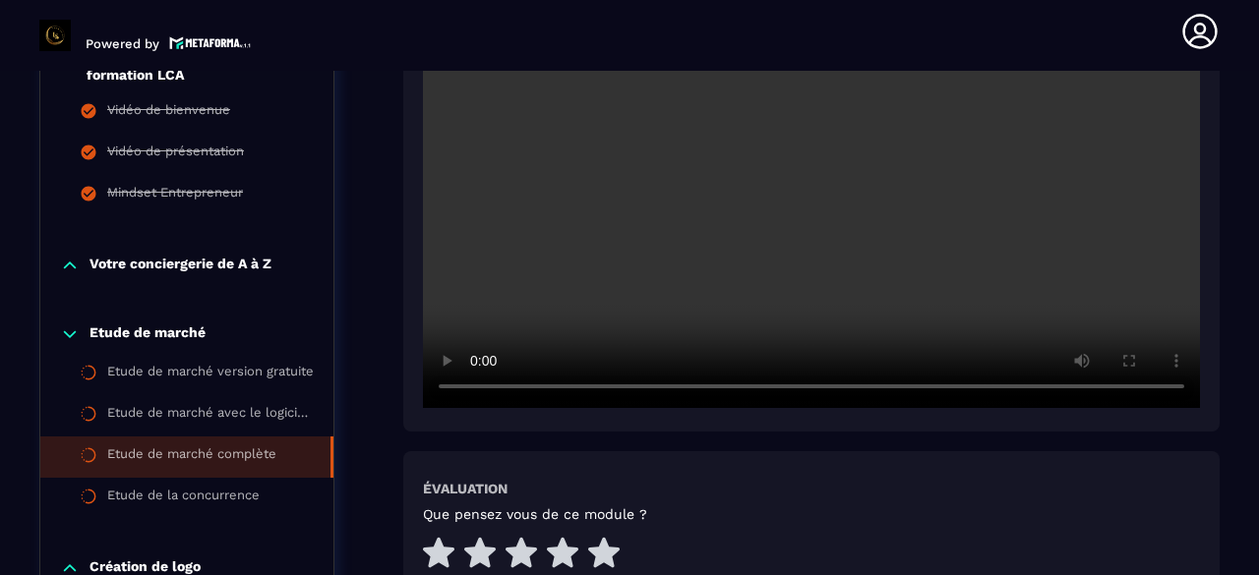
click at [821, 279] on video at bounding box center [811, 149] width 777 height 518
